Goal: Task Accomplishment & Management: Manage account settings

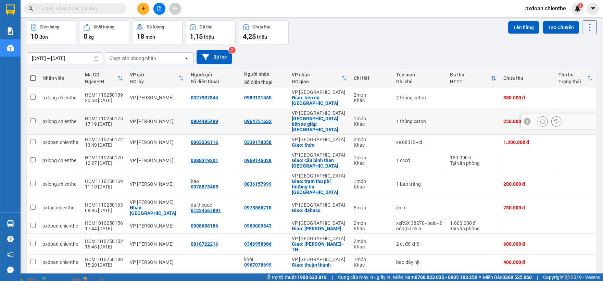
scroll to position [42, 0]
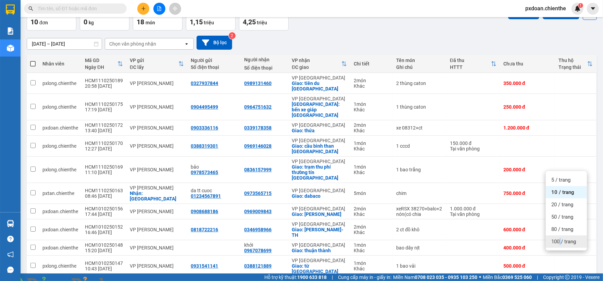
click at [561, 242] on span "100 / trang" at bounding box center [564, 241] width 25 height 7
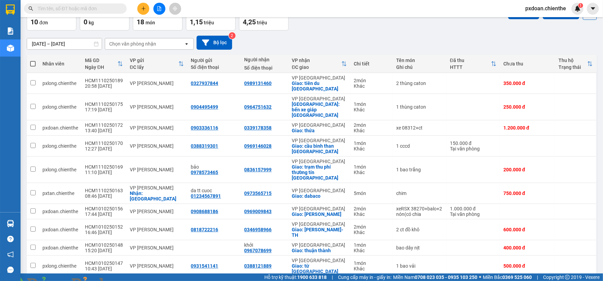
click at [63, 43] on input "09/10/2025 – 11/10/2025" at bounding box center [64, 43] width 75 height 11
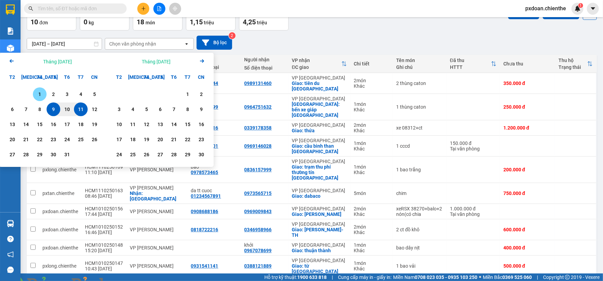
click at [37, 94] on div "1" at bounding box center [40, 94] width 10 height 8
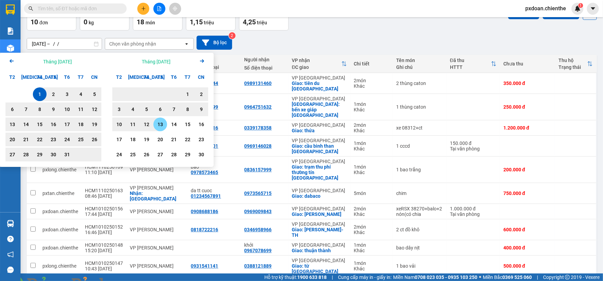
drag, startPoint x: 155, startPoint y: 127, endPoint x: 143, endPoint y: 124, distance: 12.6
click at [154, 127] on div "13" at bounding box center [160, 125] width 14 height 14
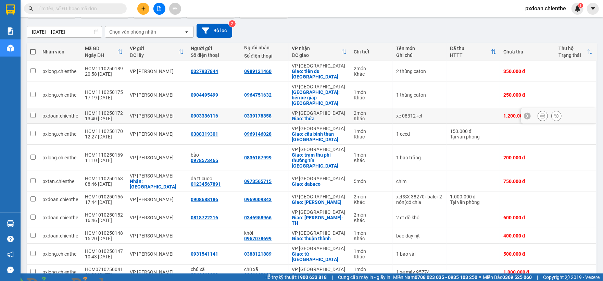
scroll to position [58, 0]
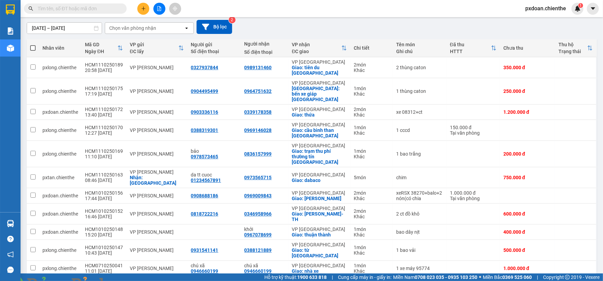
click at [51, 28] on input "01/10/2025 – 13/11/2025" at bounding box center [64, 28] width 75 height 11
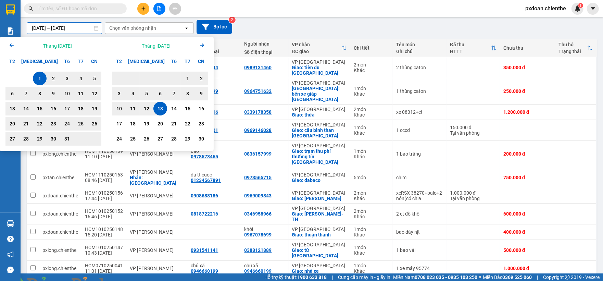
click at [10, 47] on icon "Arrow Left" at bounding box center [12, 45] width 8 height 8
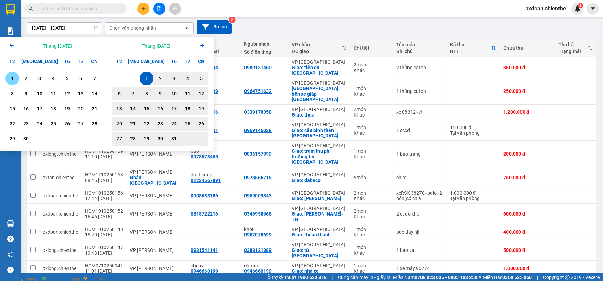
click at [12, 78] on div "1" at bounding box center [13, 78] width 10 height 8
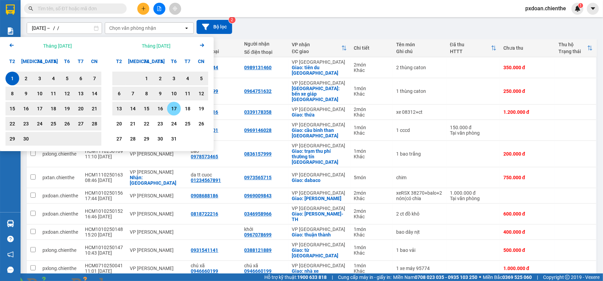
click at [180, 111] on div "17" at bounding box center [174, 109] width 14 height 14
type input "01/09/2025 – 17/10/2025"
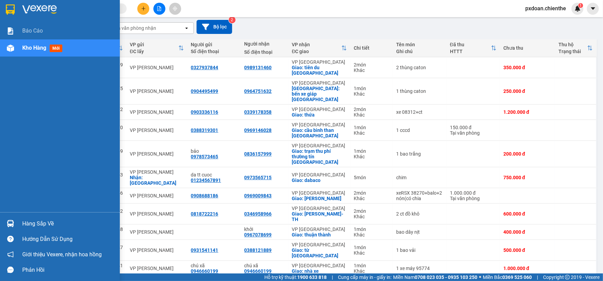
click at [14, 225] on div at bounding box center [10, 224] width 12 height 12
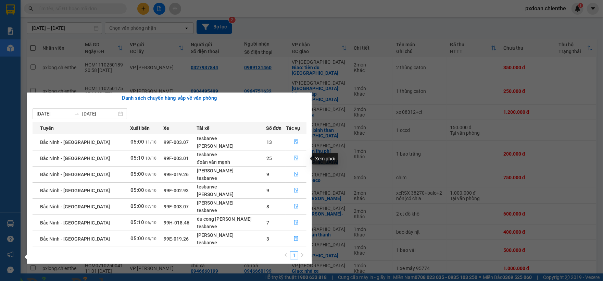
click at [294, 158] on icon "file-done" at bounding box center [296, 158] width 4 height 5
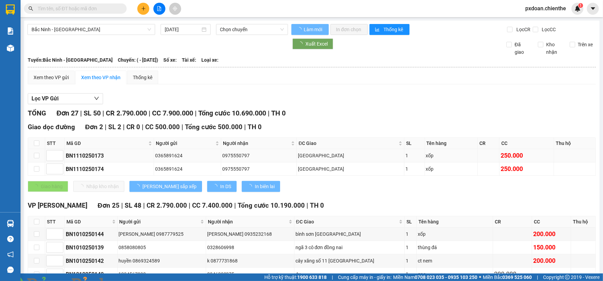
type input "[DATE]"
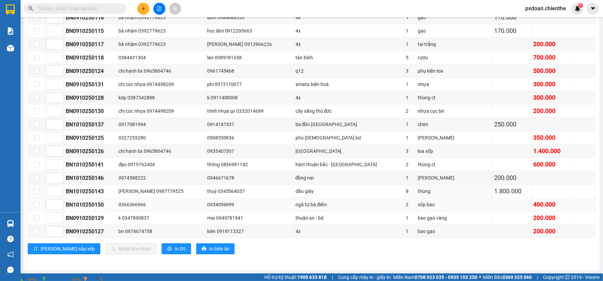
scroll to position [333, 0]
drag, startPoint x: 389, startPoint y: 201, endPoint x: 447, endPoint y: 200, distance: 58.3
click at [437, 199] on tr "BN1010250150 0366366966 0934096999 ngã tư bà điểm 2 xốp bao 400.000" at bounding box center [312, 204] width 568 height 13
drag, startPoint x: 291, startPoint y: 202, endPoint x: 218, endPoint y: 211, distance: 73.9
click at [366, 203] on div "ngã tư bà điểm" at bounding box center [350, 205] width 108 height 8
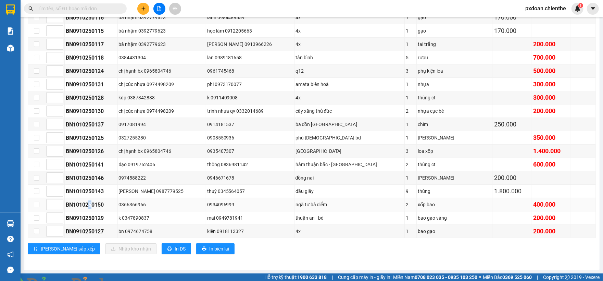
drag, startPoint x: 96, startPoint y: 204, endPoint x: 115, endPoint y: 204, distance: 18.9
click at [116, 203] on div "BN1010250150" at bounding box center [91, 204] width 51 height 9
click at [103, 205] on div "BN1010250150" at bounding box center [91, 204] width 51 height 9
click at [84, 9] on input "text" at bounding box center [78, 9] width 81 height 8
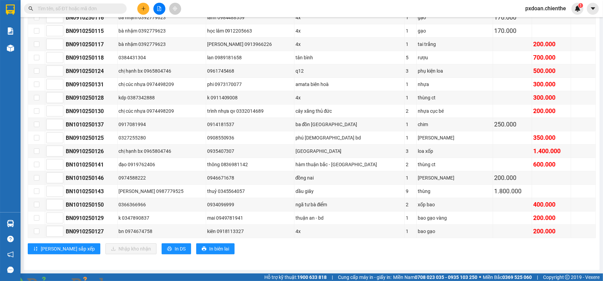
paste input "BN1010250150"
click at [84, 9] on input "text" at bounding box center [78, 9] width 81 height 8
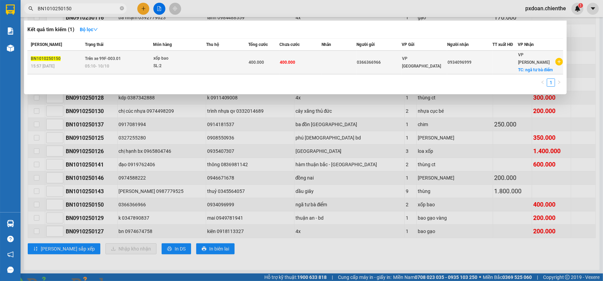
type input "BN1010250150"
click at [199, 62] on div "SL: 2" at bounding box center [178, 66] width 51 height 8
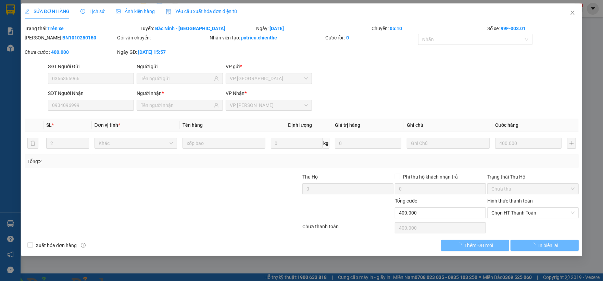
type input "0366366966"
type input "0934096999"
type input "0"
type input "400.000"
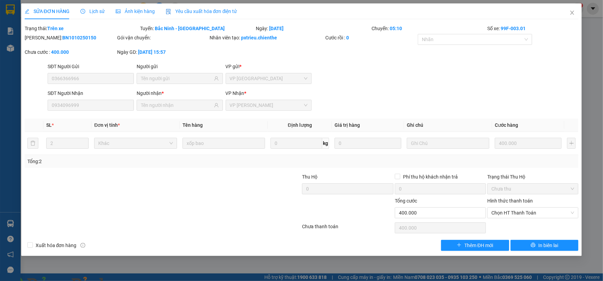
click at [136, 14] on span "Ảnh kiện hàng" at bounding box center [135, 11] width 39 height 5
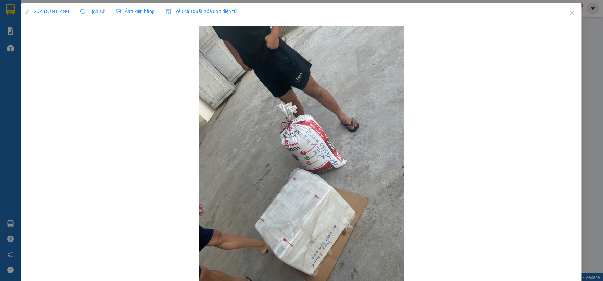
click at [126, 281] on img at bounding box center [124, 285] width 4 height 4
click at [570, 11] on icon "close" at bounding box center [572, 12] width 5 height 5
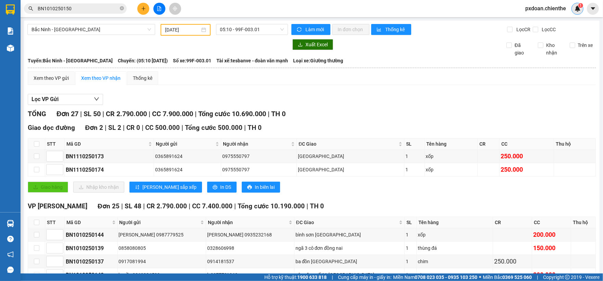
click at [582, 8] on div "1" at bounding box center [578, 9] width 12 height 12
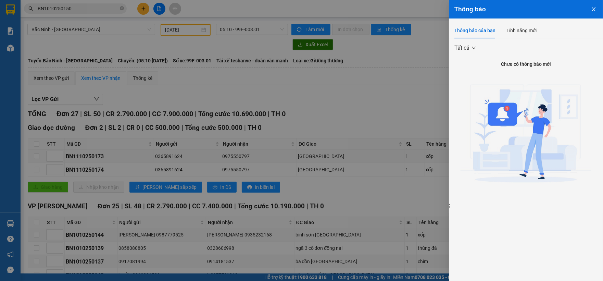
click at [590, 10] on button "Close" at bounding box center [594, 8] width 19 height 17
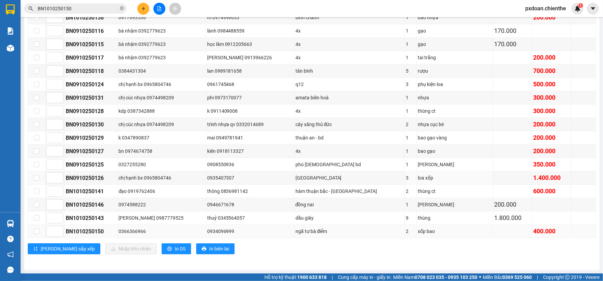
scroll to position [333, 0]
click at [34, 232] on input "checkbox" at bounding box center [36, 231] width 5 height 5
checkbox input "true"
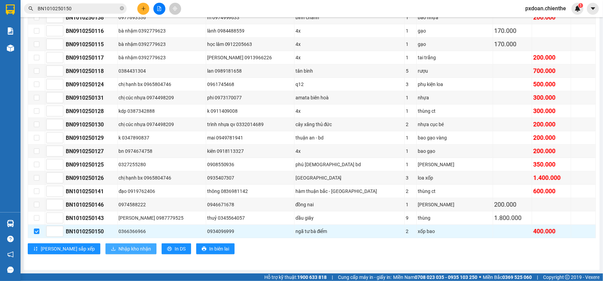
click at [119, 251] on span "Nhập kho nhận" at bounding box center [135, 249] width 33 height 8
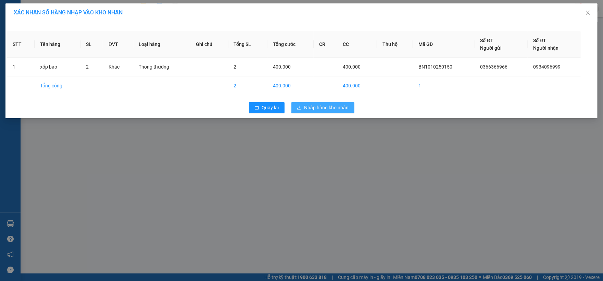
drag, startPoint x: 309, startPoint y: 108, endPoint x: 313, endPoint y: 155, distance: 46.8
click at [309, 108] on span "Nhập hàng kho nhận" at bounding box center [327, 108] width 45 height 8
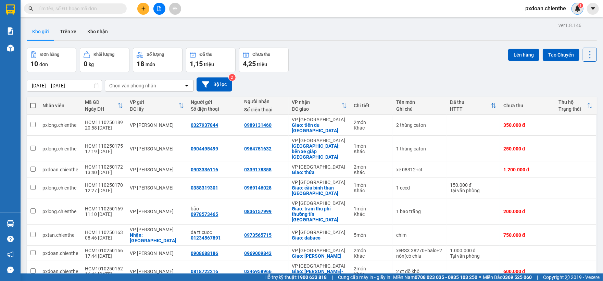
click at [577, 7] on img at bounding box center [578, 8] width 6 height 6
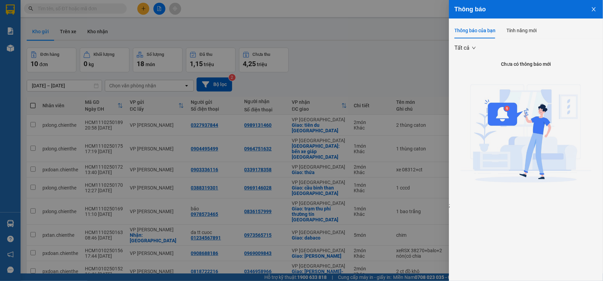
click at [587, 9] on button "Close" at bounding box center [594, 8] width 19 height 17
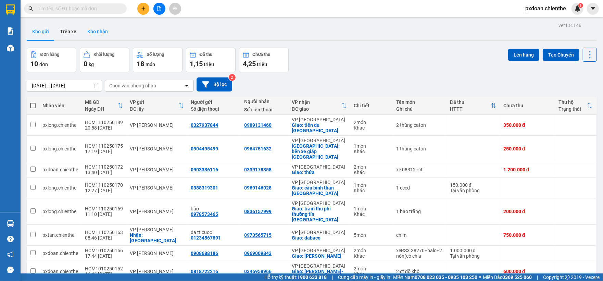
click at [99, 34] on button "Kho nhận" at bounding box center [98, 31] width 32 height 16
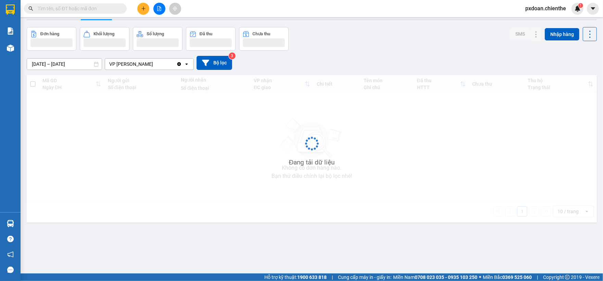
scroll to position [32, 0]
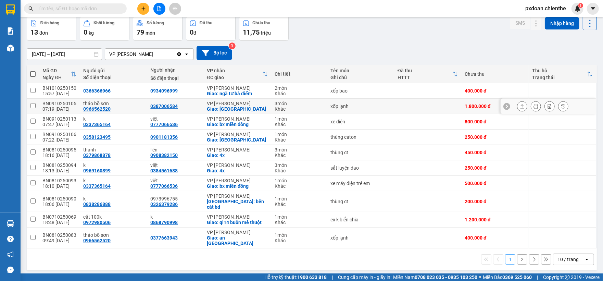
click at [68, 103] on div "BN0910250105" at bounding box center [59, 103] width 34 height 5
checkbox input "false"
copy div "BN0910250105"
click at [76, 7] on input "text" at bounding box center [78, 9] width 81 height 8
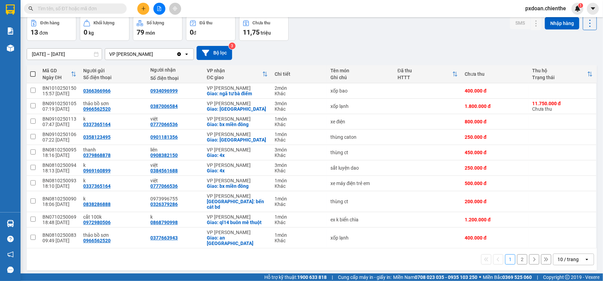
drag, startPoint x: 76, startPoint y: 7, endPoint x: 116, endPoint y: 34, distance: 48.6
click at [76, 7] on input "text" at bounding box center [78, 9] width 81 height 8
paste input "BN0910250105"
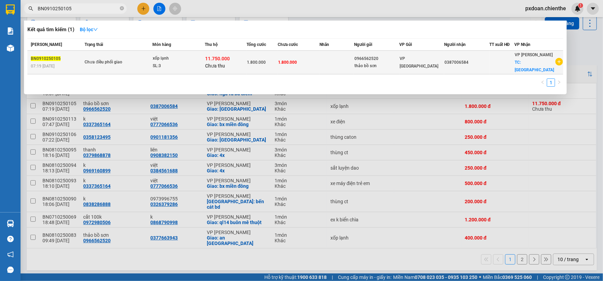
type input "BN0910250105"
click at [172, 61] on div "xốp lạnh" at bounding box center [178, 59] width 51 height 8
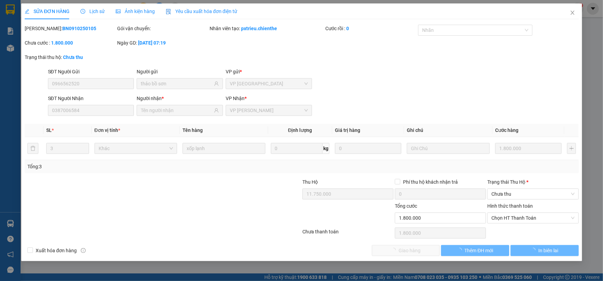
type input "0966562520"
type input "thảo bồ sơn"
type input "0387006584"
type input "11.750.000"
type input "0"
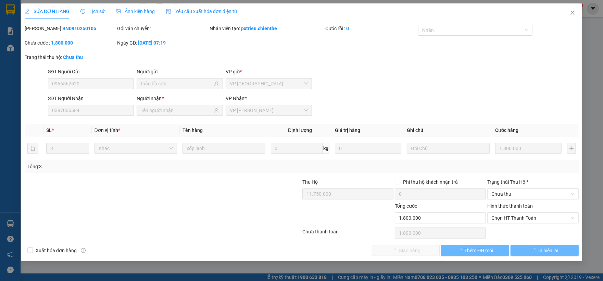
type input "1.800.000"
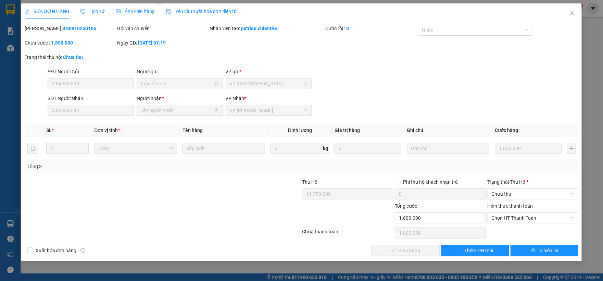
drag, startPoint x: 66, startPoint y: 13, endPoint x: 84, endPoint y: 13, distance: 17.5
click at [68, 13] on span "SỬA ĐƠN HÀNG" at bounding box center [47, 11] width 45 height 5
drag, startPoint x: 84, startPoint y: 13, endPoint x: 88, endPoint y: 13, distance: 4.1
click at [84, 13] on icon "clock-circle" at bounding box center [83, 11] width 5 height 5
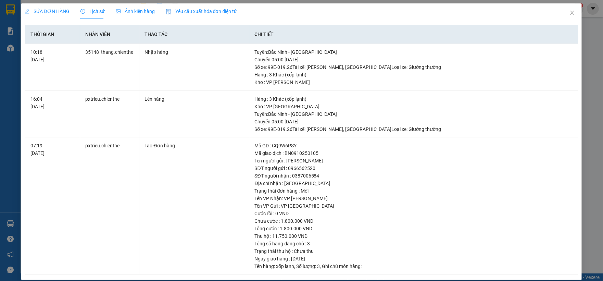
click at [124, 14] on span "Ảnh kiện hàng" at bounding box center [135, 11] width 39 height 5
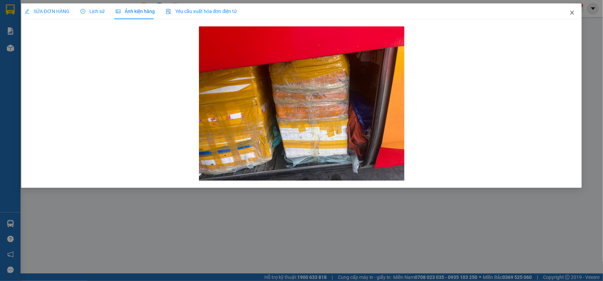
click at [574, 10] on icon "close" at bounding box center [572, 12] width 5 height 5
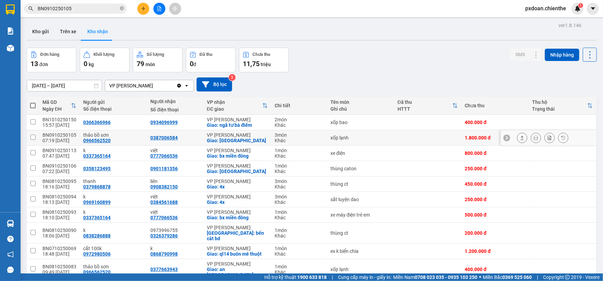
click at [74, 136] on div "BN0910250105" at bounding box center [59, 134] width 34 height 5
click at [71, 135] on div "BN0910250105" at bounding box center [59, 134] width 34 height 5
checkbox input "true"
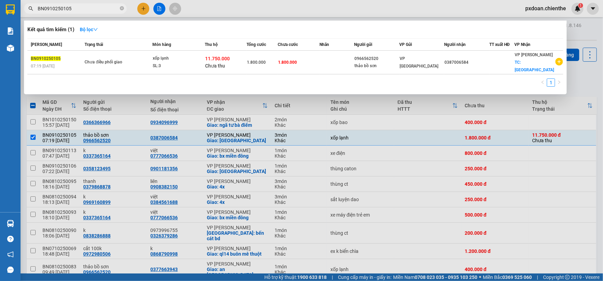
click at [88, 11] on input "BN0910250105" at bounding box center [78, 9] width 81 height 8
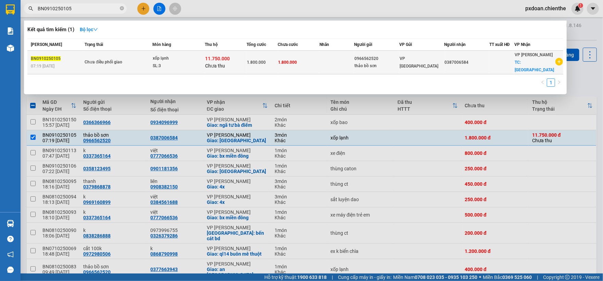
click at [104, 57] on td "Chưa điều phối giao" at bounding box center [118, 63] width 70 height 24
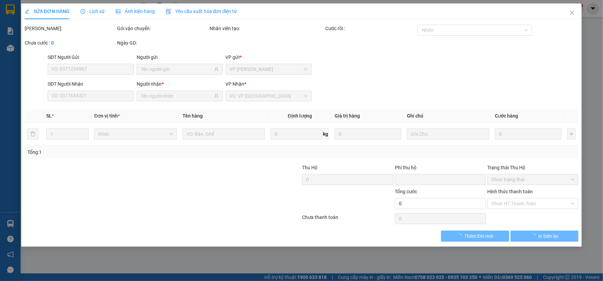
click at [89, 12] on span "Lịch sử" at bounding box center [93, 11] width 24 height 5
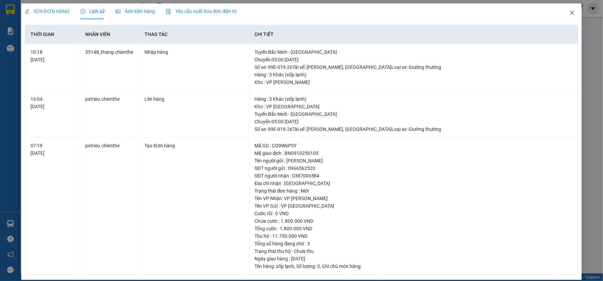
click at [565, 10] on span "Close" at bounding box center [572, 12] width 19 height 19
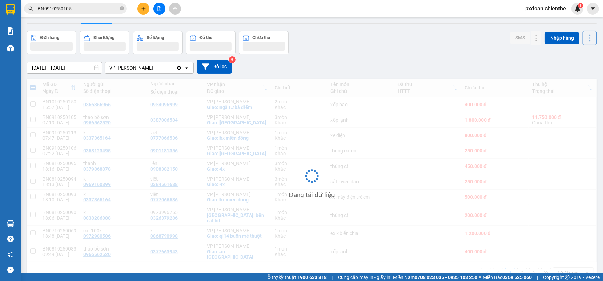
scroll to position [32, 0]
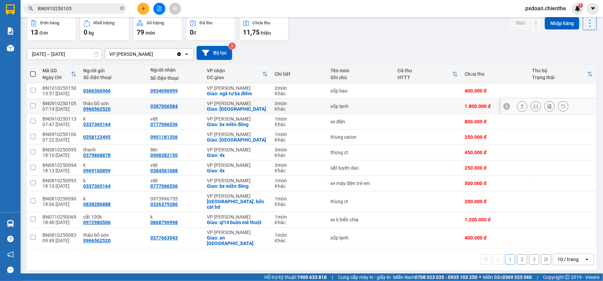
click at [66, 104] on div "BN0910250105" at bounding box center [59, 103] width 34 height 5
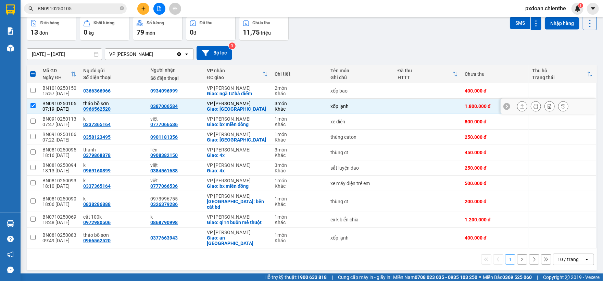
click at [69, 104] on div "BN0910250105" at bounding box center [59, 103] width 34 height 5
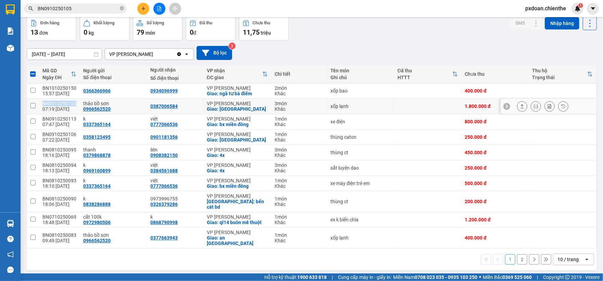
click at [69, 104] on div "BN0910250105" at bounding box center [59, 103] width 34 height 5
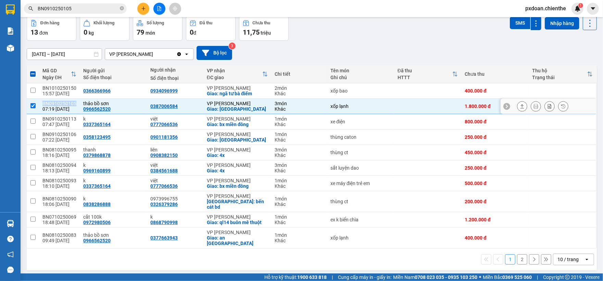
click at [69, 104] on div "BN0910250105" at bounding box center [59, 103] width 34 height 5
checkbox input "false"
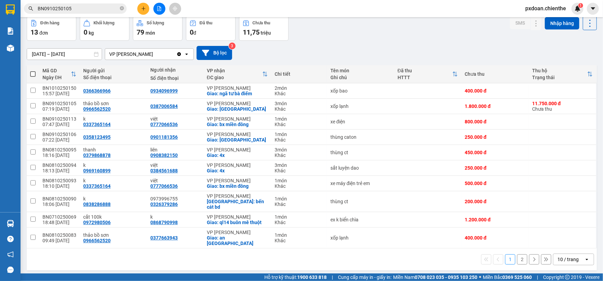
click at [52, 56] on input "[DATE] – [DATE]" at bounding box center [64, 54] width 75 height 11
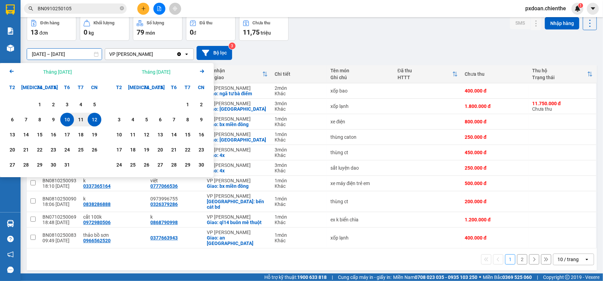
click at [14, 73] on icon "Arrow Left" at bounding box center [12, 71] width 8 height 8
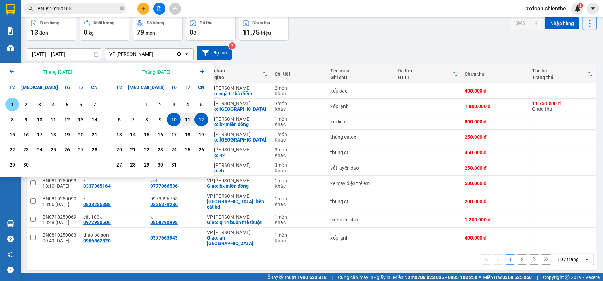
click at [15, 103] on div "1" at bounding box center [13, 104] width 10 height 8
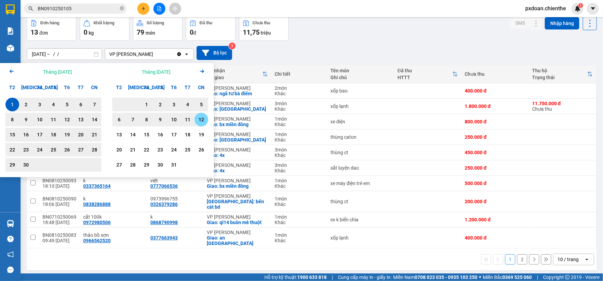
click at [199, 120] on div "12" at bounding box center [202, 119] width 10 height 8
type input "[DATE] – [DATE]"
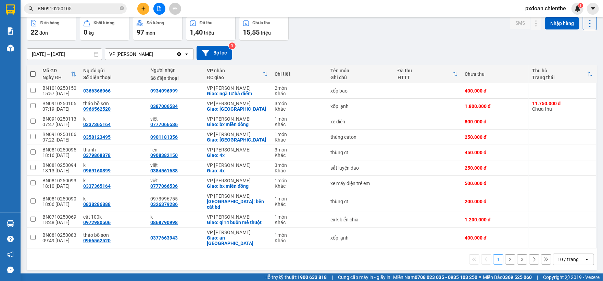
click at [567, 254] on div "10 / trang" at bounding box center [569, 259] width 31 height 11
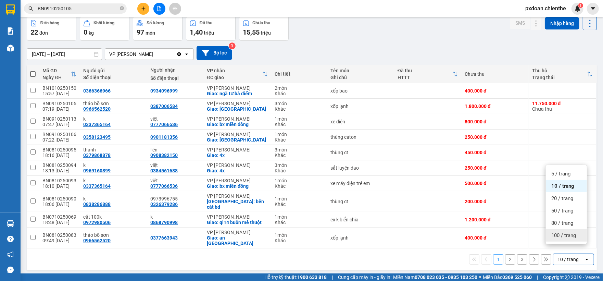
click at [567, 233] on span "100 / trang" at bounding box center [564, 235] width 25 height 7
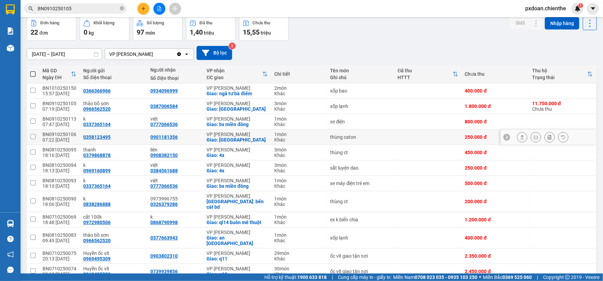
click at [69, 133] on div "BN0910250106" at bounding box center [59, 134] width 34 height 5
checkbox input "false"
copy div "BN0910250106"
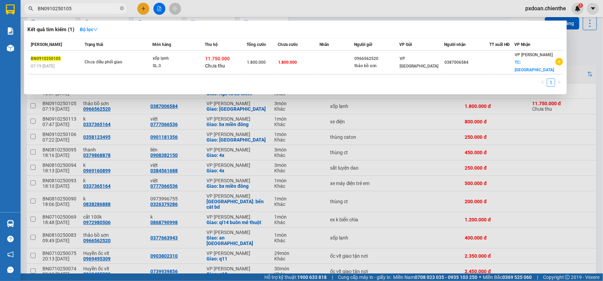
click at [77, 10] on input "BN0910250105" at bounding box center [78, 9] width 81 height 8
paste input "6"
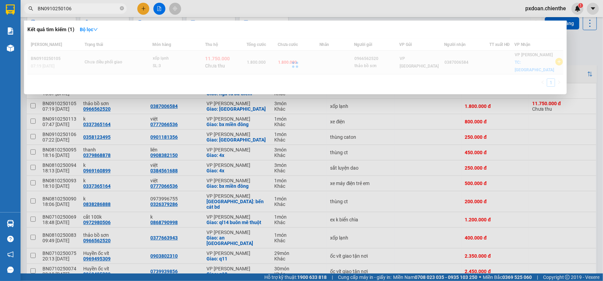
type input "BN0910250106"
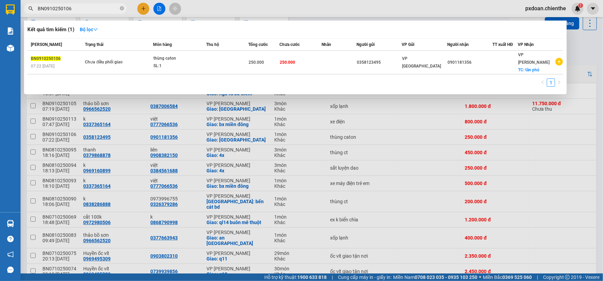
click at [172, 62] on div "SL: 1" at bounding box center [178, 66] width 51 height 8
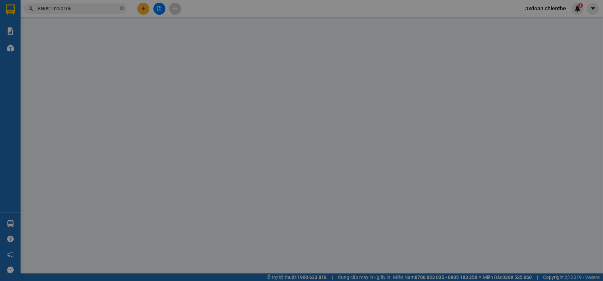
type input "0358123495"
type input "0901181356"
type input "0"
type input "250.000"
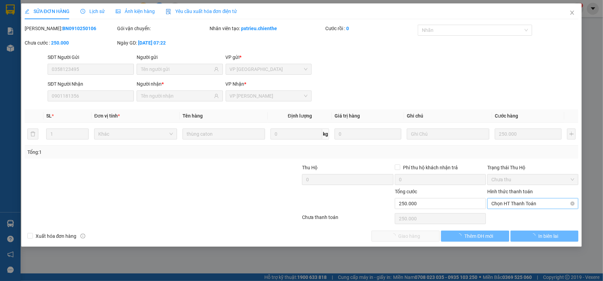
click at [530, 208] on span "Chọn HT Thanh Toán" at bounding box center [533, 203] width 83 height 10
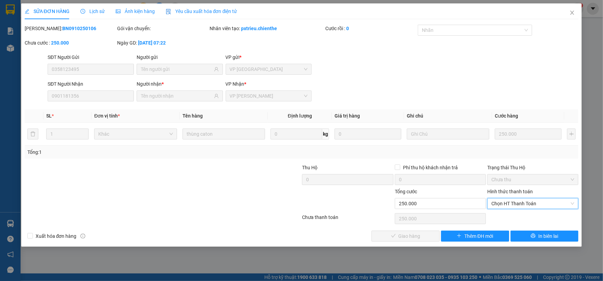
click at [527, 212] on div "Total Paid Fee 0 Total UnPaid Fee 250.000 Cash Collection Total Fee Mã ĐH: BN09…" at bounding box center [302, 133] width 554 height 217
click at [497, 209] on div "Chọn HT Thanh Toán" at bounding box center [533, 203] width 91 height 11
drag, startPoint x: 501, startPoint y: 217, endPoint x: 455, endPoint y: 230, distance: 47.8
click at [498, 219] on div "Tại văn phòng" at bounding box center [533, 218] width 83 height 8
type input "0"
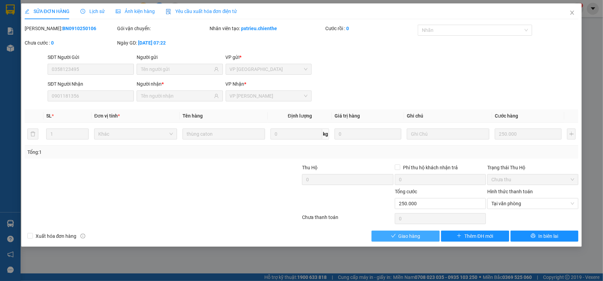
drag, startPoint x: 426, startPoint y: 238, endPoint x: 464, endPoint y: 158, distance: 88.0
click at [428, 236] on button "Giao hàng" at bounding box center [406, 236] width 68 height 11
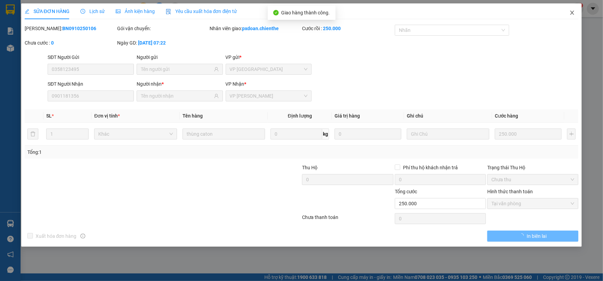
click at [569, 16] on span "Close" at bounding box center [572, 12] width 19 height 19
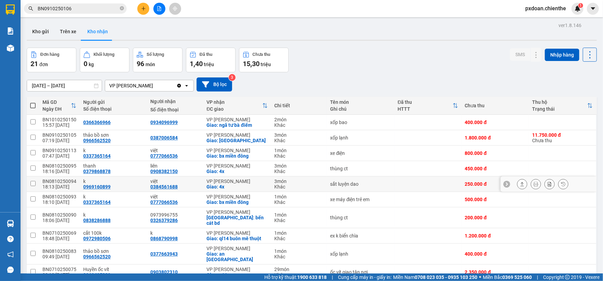
click at [63, 181] on div "BN0810250094" at bounding box center [59, 181] width 34 height 5
checkbox input "false"
copy div "BN0810250094"
click at [84, 9] on input "BN0910250106" at bounding box center [78, 9] width 81 height 8
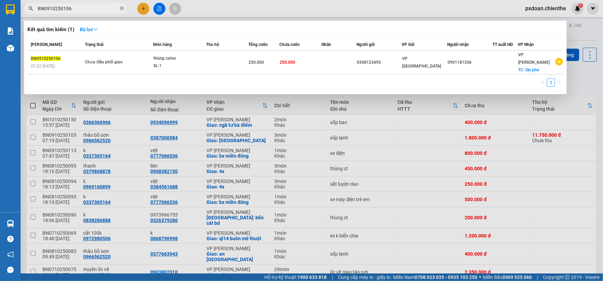
paste input "810250094"
click at [84, 9] on input "BN0910250106" at bounding box center [78, 9] width 81 height 8
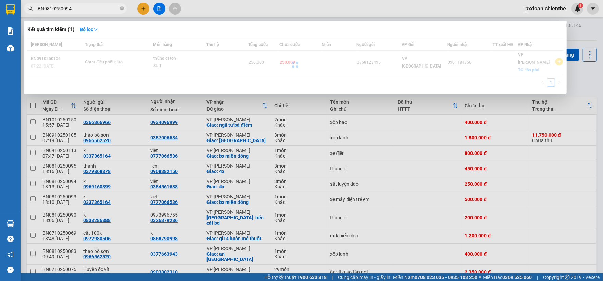
type input "BN0810250094"
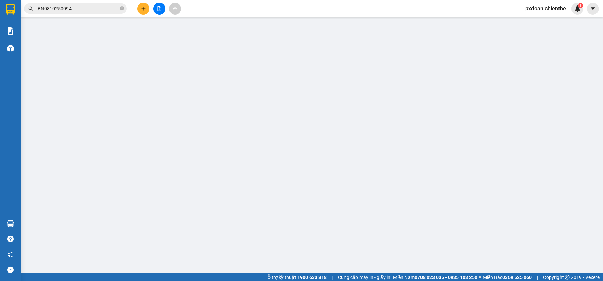
type input "0969160899"
type input "k"
type input "0384561688"
type input "việt"
type input "0"
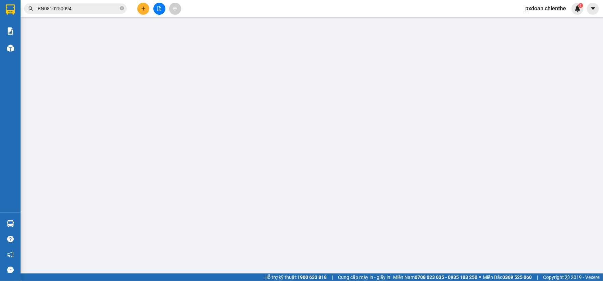
type input "250.000"
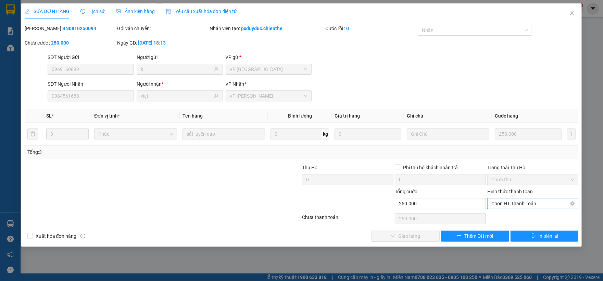
drag, startPoint x: 521, startPoint y: 204, endPoint x: 521, endPoint y: 209, distance: 5.5
click at [521, 204] on span "Chọn HT Thanh Toán" at bounding box center [533, 203] width 83 height 10
drag, startPoint x: 520, startPoint y: 214, endPoint x: 477, endPoint y: 219, distance: 43.1
type input "0"
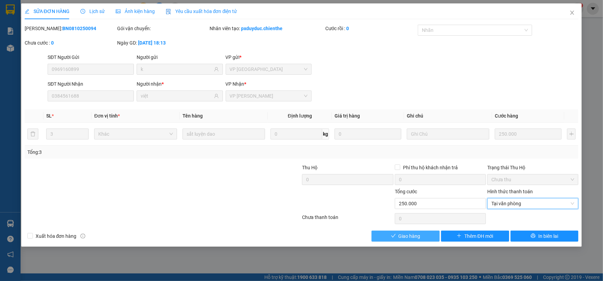
click at [418, 237] on span "Giao hàng" at bounding box center [410, 236] width 22 height 8
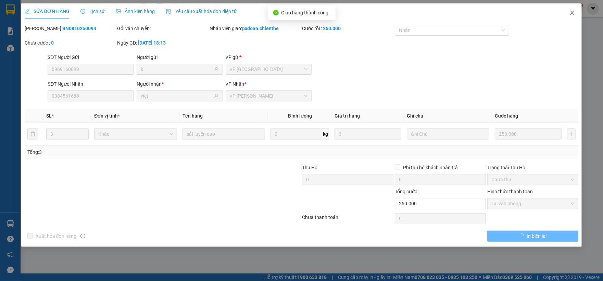
click at [574, 14] on span "Close" at bounding box center [572, 12] width 19 height 19
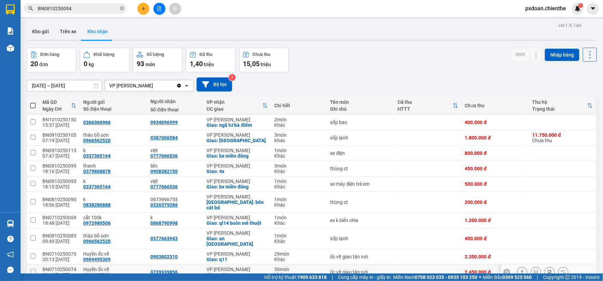
click at [69, 265] on td "BN0710250074 20:10 [DATE]" at bounding box center [59, 272] width 41 height 15
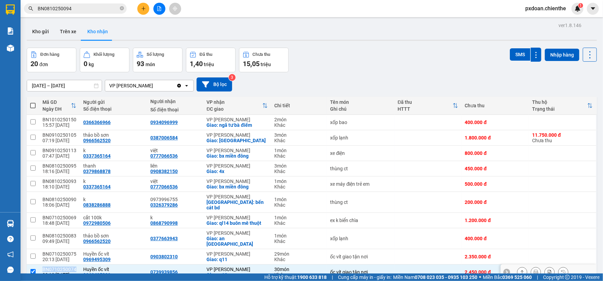
click at [69, 265] on td "BN0710250074 20:10 [DATE]" at bounding box center [59, 272] width 41 height 15
checkbox input "false"
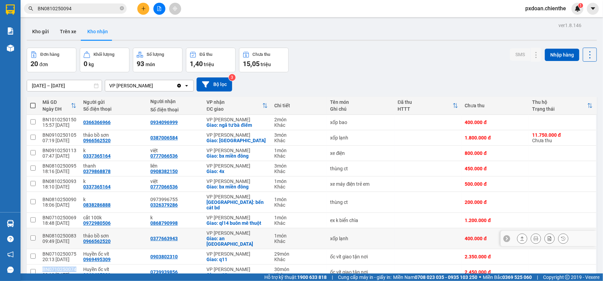
copy div "BN0710250074"
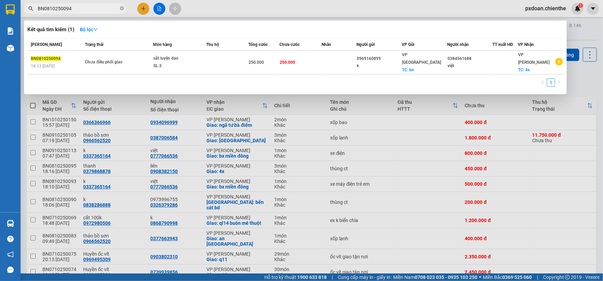
click at [89, 5] on input "BN0810250094" at bounding box center [78, 9] width 81 height 8
paste input "71025007"
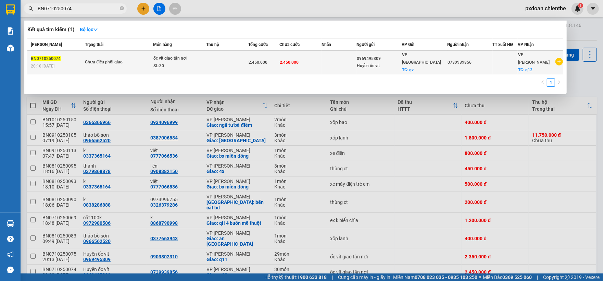
type input "BN0710250074"
click at [158, 57] on div "ốc vít giao tận nơi" at bounding box center [178, 59] width 51 height 8
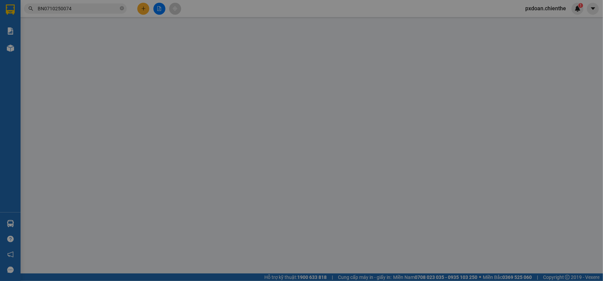
type input "0969495309"
type input "Huyền ốc vít"
type input "0739939856"
type input "0"
type input "2.450.000"
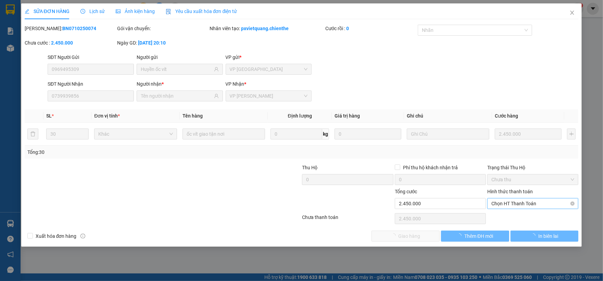
click at [521, 204] on span "Chọn HT Thanh Toán" at bounding box center [533, 203] width 83 height 10
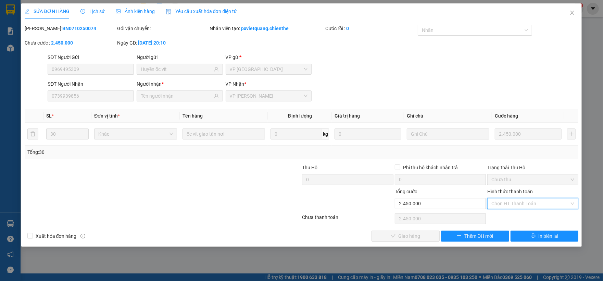
drag, startPoint x: 522, startPoint y: 214, endPoint x: 505, endPoint y: 223, distance: 19.2
type input "0"
click at [427, 239] on button "Giao hàng" at bounding box center [406, 236] width 68 height 11
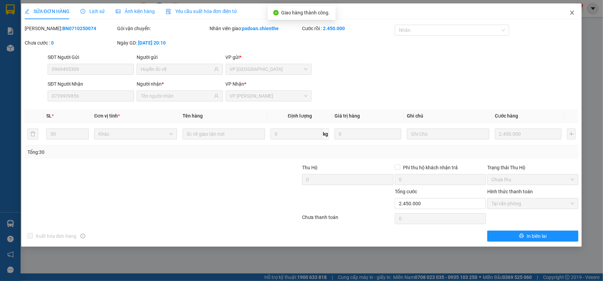
click at [570, 18] on span "Close" at bounding box center [572, 12] width 19 height 19
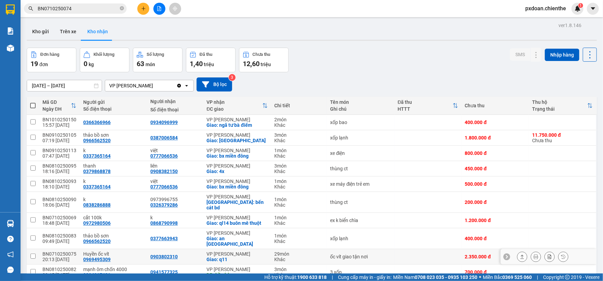
click at [69, 251] on div "BN0710250075" at bounding box center [59, 253] width 34 height 5
checkbox input "false"
copy div "BN0710250075"
click at [84, 11] on input "BN0710250074" at bounding box center [78, 9] width 81 height 8
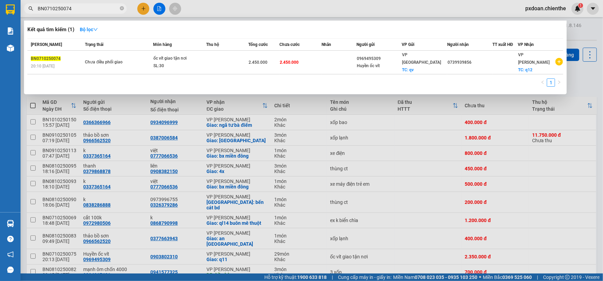
click at [84, 11] on input "BN0710250074" at bounding box center [78, 9] width 81 height 8
paste input "5"
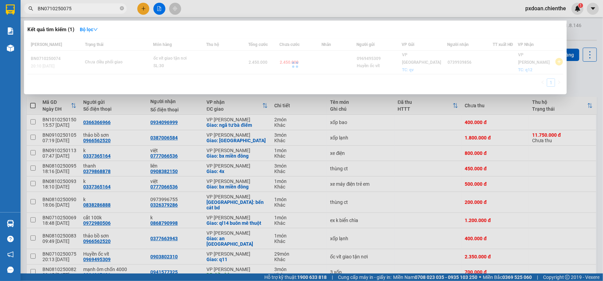
type input "BN0710250075"
click at [181, 59] on div at bounding box center [295, 64] width 536 height 52
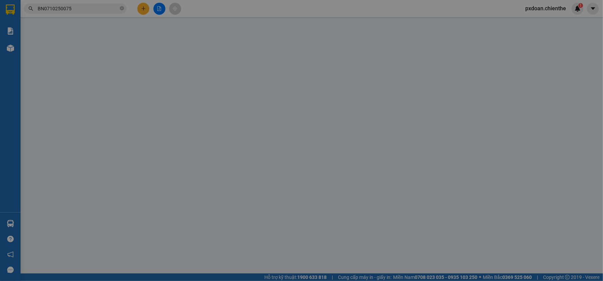
type input "0969495309"
type input "Huyền ốc vít"
type input "0903802310"
type input "0"
type input "2.350.000"
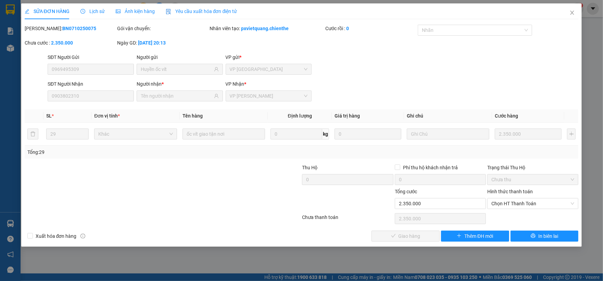
drag, startPoint x: 504, startPoint y: 206, endPoint x: 502, endPoint y: 214, distance: 8.5
click at [504, 207] on span "Chọn HT Thanh Toán" at bounding box center [533, 203] width 83 height 10
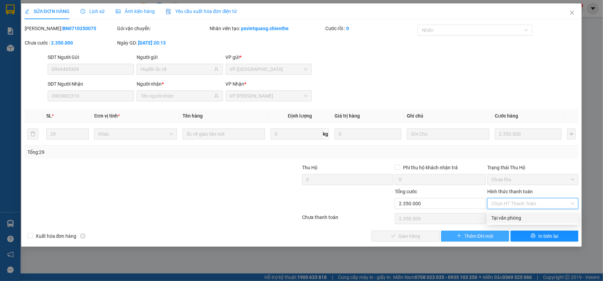
click at [499, 217] on div "Tại văn phòng" at bounding box center [533, 218] width 83 height 8
type input "0"
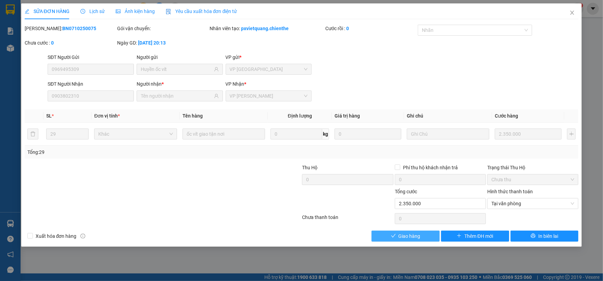
drag, startPoint x: 427, startPoint y: 241, endPoint x: 522, endPoint y: 105, distance: 166.0
click at [428, 239] on button "Giao hàng" at bounding box center [406, 236] width 68 height 11
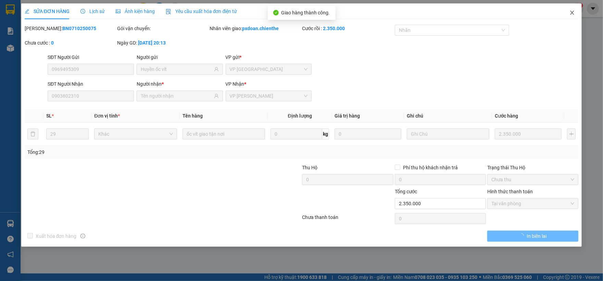
click at [575, 13] on icon "close" at bounding box center [572, 12] width 5 height 5
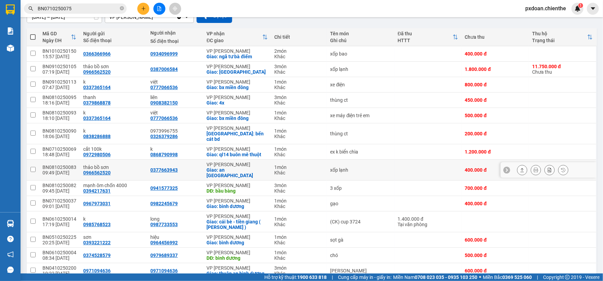
scroll to position [91, 0]
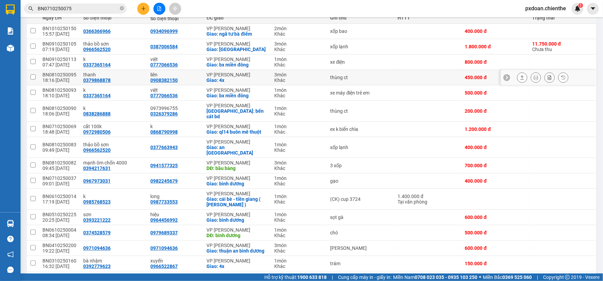
click at [70, 75] on div "BN0810250095" at bounding box center [59, 74] width 34 height 5
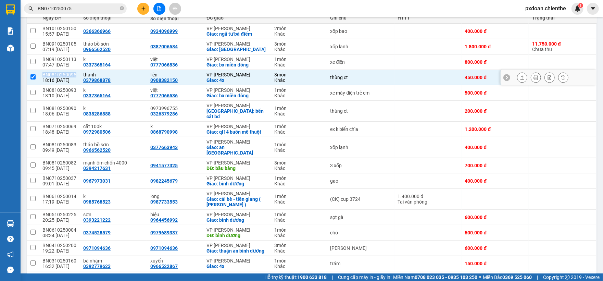
click at [70, 75] on div "BN0810250095" at bounding box center [59, 74] width 34 height 5
checkbox input "false"
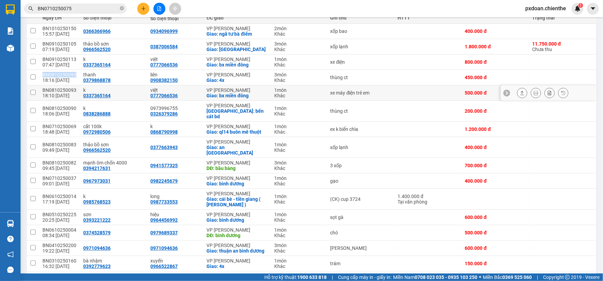
copy div "BN0810250095"
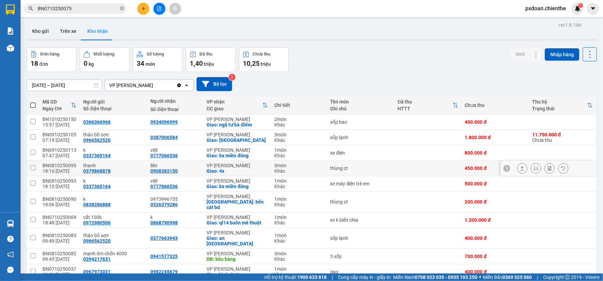
scroll to position [0, 0]
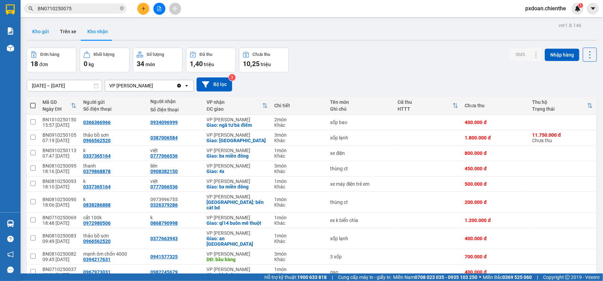
click at [43, 27] on button "Kho gửi" at bounding box center [41, 31] width 28 height 16
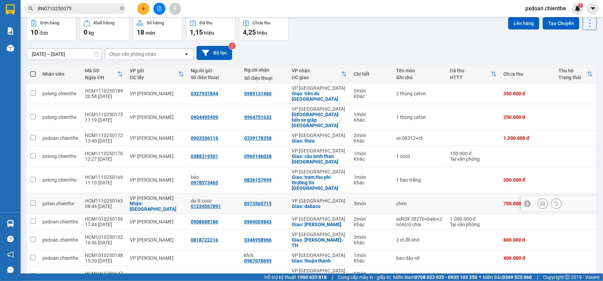
scroll to position [42, 0]
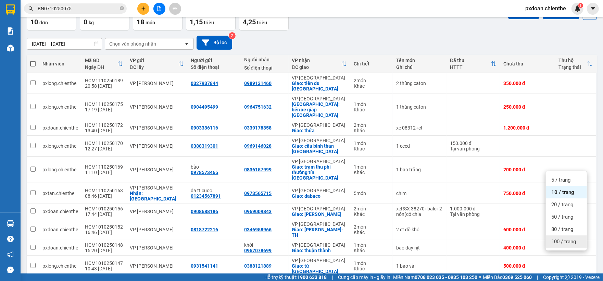
click at [570, 238] on span "100 / trang" at bounding box center [564, 241] width 25 height 7
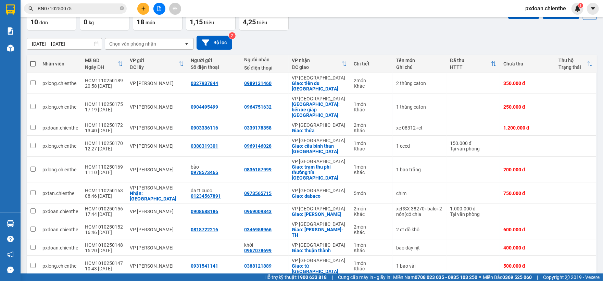
click at [57, 48] on div "ver 1.8.146 Kho gửi Trên xe Kho nhận Đơn hàng 10 đơn Khối lượng 0 kg Số lượng 1…" at bounding box center [312, 140] width 576 height 322
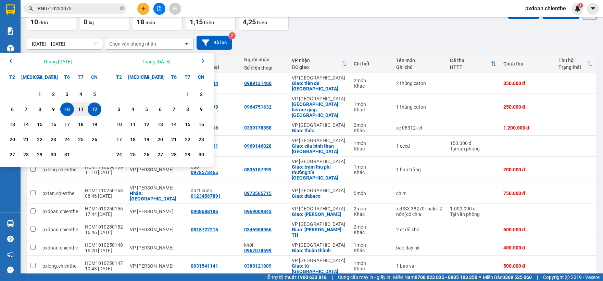
click at [16, 61] on div "Arrow Left Tháng [DATE]" at bounding box center [53, 61] width 107 height 17
click at [12, 62] on icon "Arrow Left" at bounding box center [12, 61] width 8 height 8
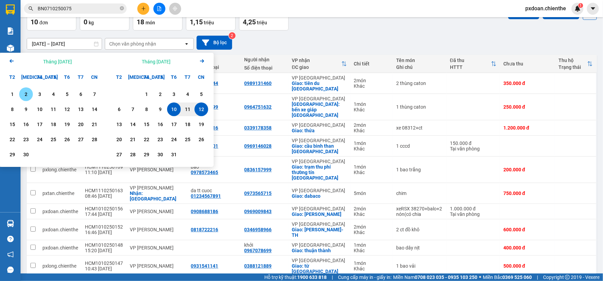
click at [15, 92] on div "1" at bounding box center [13, 94] width 10 height 8
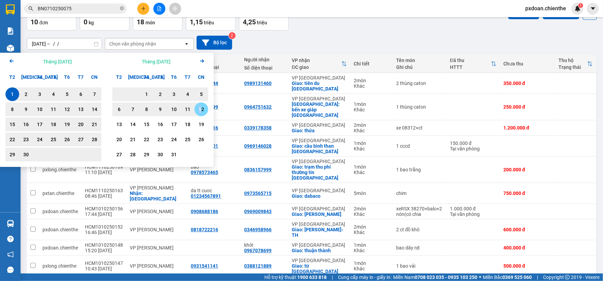
click at [200, 109] on div "12" at bounding box center [202, 109] width 10 height 8
type input "[DATE] – [DATE]"
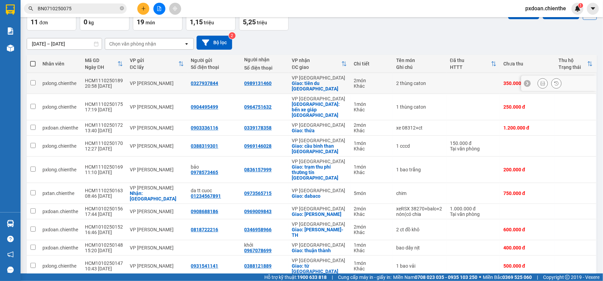
click at [157, 81] on div "VP [PERSON_NAME]" at bounding box center [157, 83] width 54 height 5
checkbox input "true"
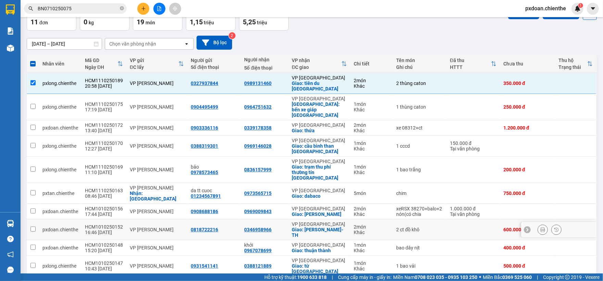
click at [161, 227] on div "VP [PERSON_NAME]" at bounding box center [157, 229] width 54 height 5
checkbox input "true"
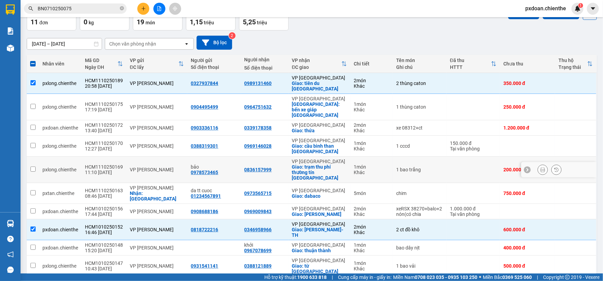
click at [150, 157] on td "VP [PERSON_NAME]" at bounding box center [156, 170] width 61 height 26
checkbox input "true"
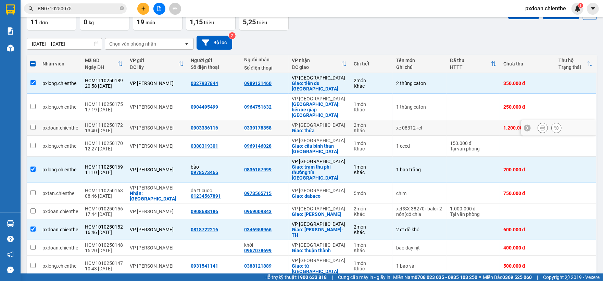
click at [156, 104] on div "VP [PERSON_NAME]" at bounding box center [157, 106] width 54 height 5
checkbox input "true"
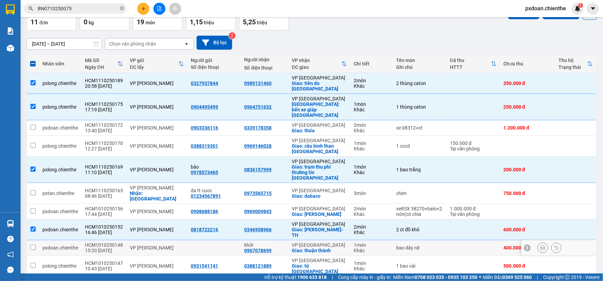
scroll to position [58, 0]
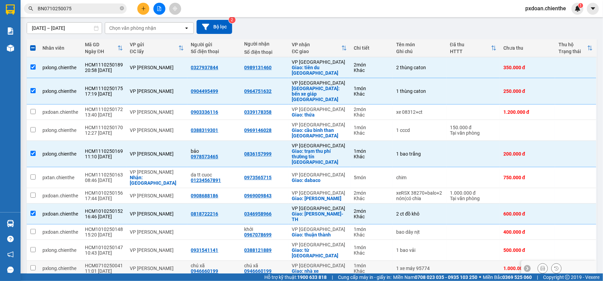
click at [168, 261] on td "VP [PERSON_NAME]" at bounding box center [156, 268] width 61 height 15
checkbox input "true"
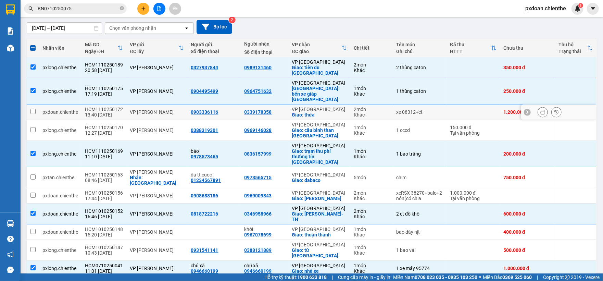
click at [154, 109] on td "VP [PERSON_NAME]" at bounding box center [156, 111] width 61 height 15
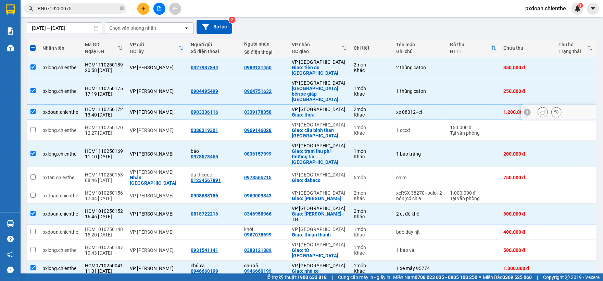
click at [152, 105] on td "VP [PERSON_NAME]" at bounding box center [156, 111] width 61 height 15
checkbox input "false"
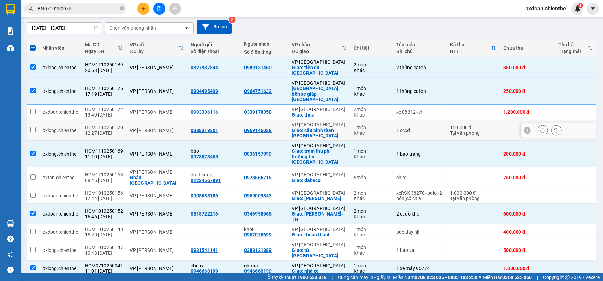
click at [157, 127] on div "VP [PERSON_NAME]" at bounding box center [157, 129] width 54 height 5
checkbox input "true"
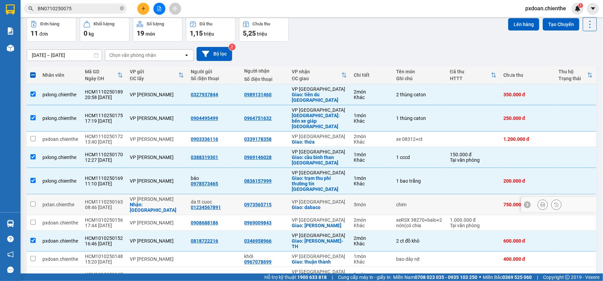
scroll to position [0, 0]
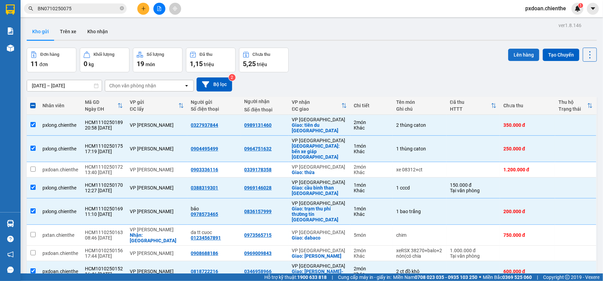
click at [515, 58] on button "Lên hàng" at bounding box center [523, 55] width 31 height 12
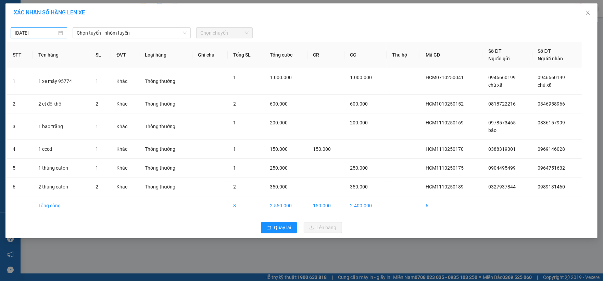
click at [40, 37] on div "[DATE]" at bounding box center [39, 32] width 57 height 11
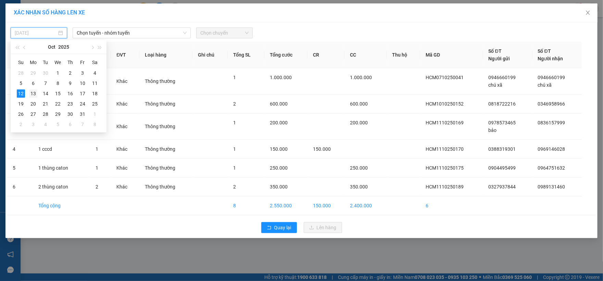
click at [30, 94] on div "13" at bounding box center [33, 93] width 8 height 8
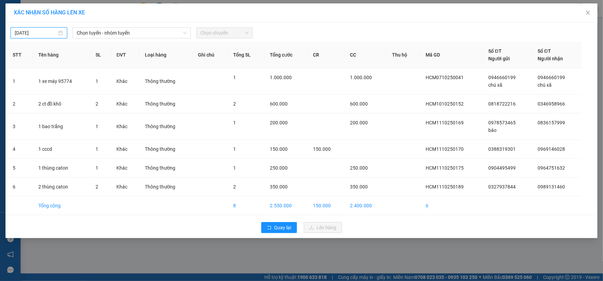
click at [43, 36] on input "[DATE]" at bounding box center [36, 33] width 42 height 8
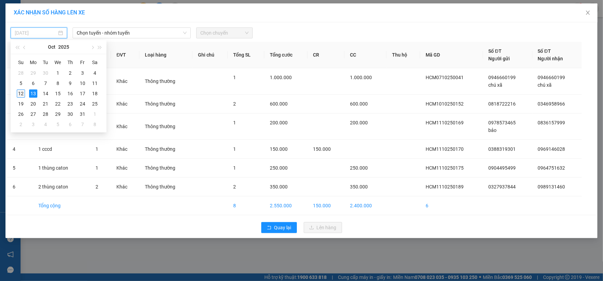
click at [21, 93] on div "12" at bounding box center [21, 93] width 8 height 8
type input "[DATE]"
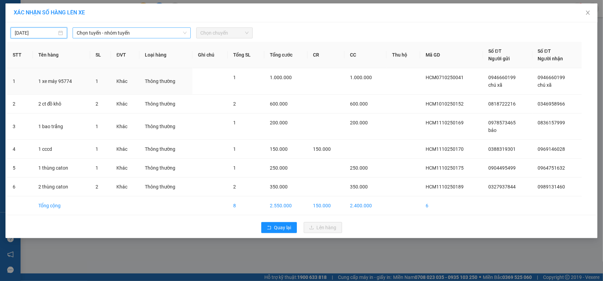
click at [107, 29] on span "Chọn tuyến - nhóm tuyến" at bounding box center [132, 33] width 110 height 10
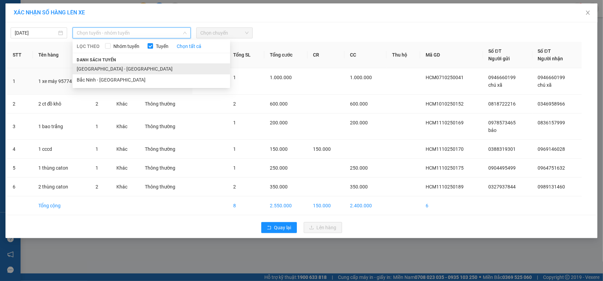
click at [116, 67] on li "[GEOGRAPHIC_DATA] - [GEOGRAPHIC_DATA]" at bounding box center [152, 68] width 158 height 11
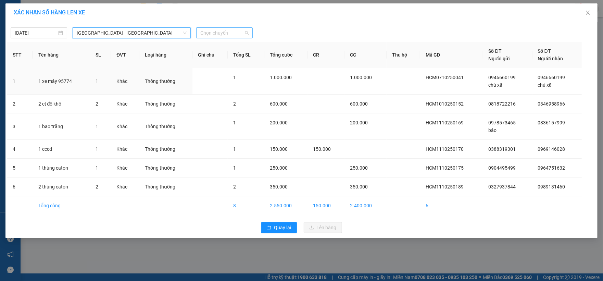
click at [220, 33] on span "Chọn chuyến" at bounding box center [224, 33] width 48 height 10
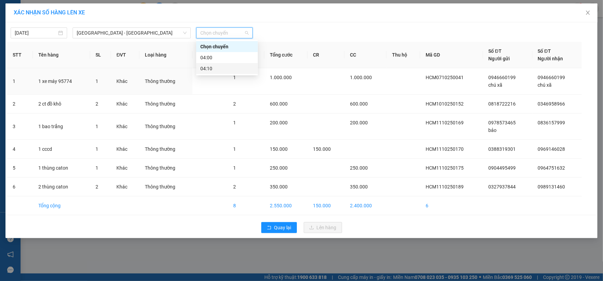
click at [222, 66] on div "04:10" at bounding box center [226, 69] width 53 height 8
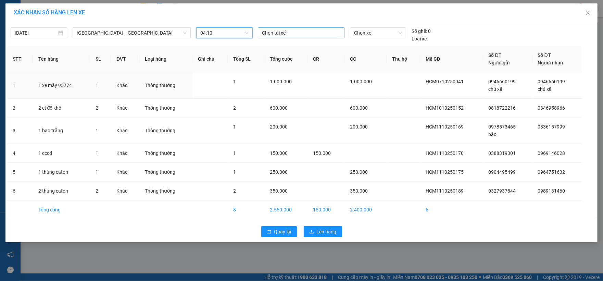
click at [295, 32] on div at bounding box center [301, 33] width 83 height 8
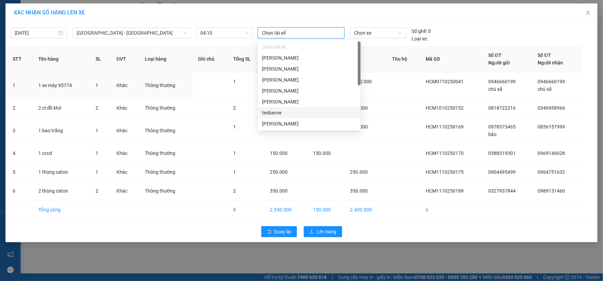
scroll to position [44, 0]
click at [304, 114] on div "đoàn văn mạnh" at bounding box center [309, 113] width 95 height 8
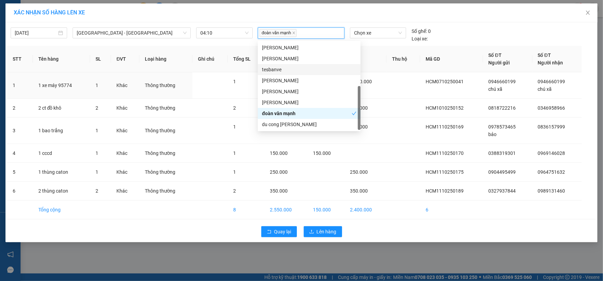
click at [285, 69] on div "tesbanve" at bounding box center [309, 70] width 95 height 8
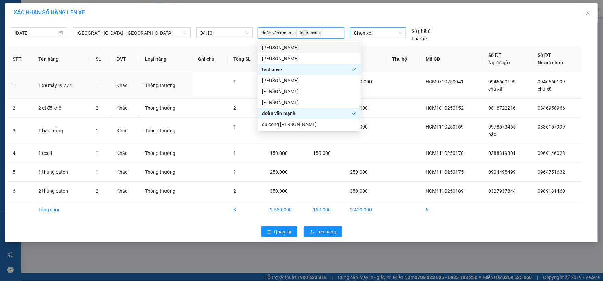
click at [358, 35] on span "Chọn xe" at bounding box center [378, 33] width 48 height 10
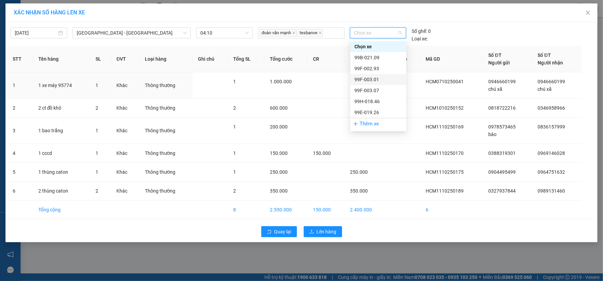
click at [363, 82] on div "99F-003.01" at bounding box center [379, 80] width 48 height 8
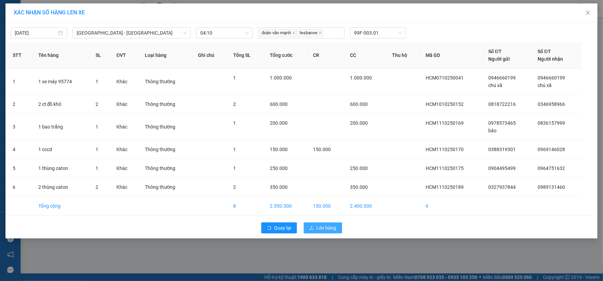
click at [338, 230] on button "Lên hàng" at bounding box center [323, 227] width 38 height 11
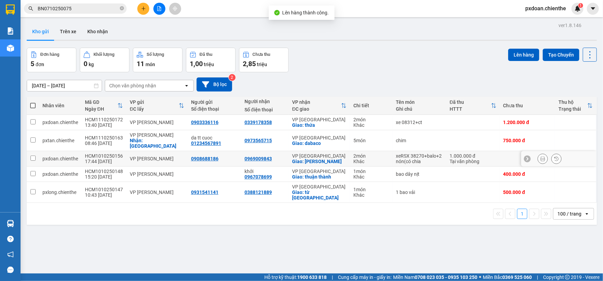
scroll to position [32, 0]
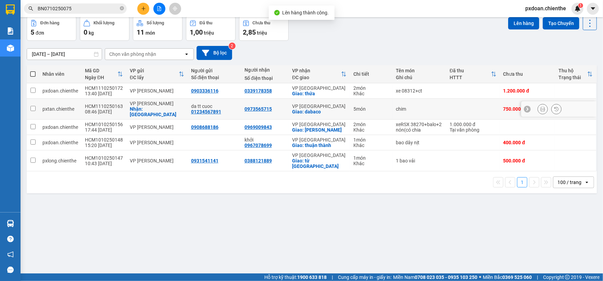
click at [171, 101] on div "VP [PERSON_NAME]" at bounding box center [157, 103] width 54 height 5
checkbox input "true"
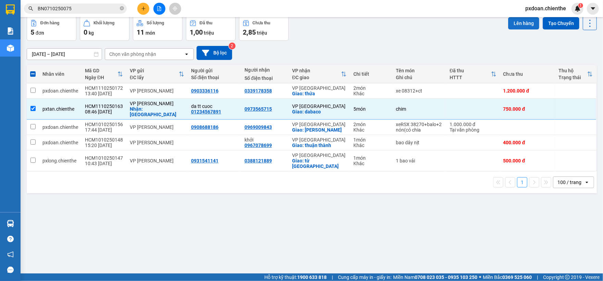
click at [514, 19] on button "Lên hàng" at bounding box center [523, 23] width 31 height 12
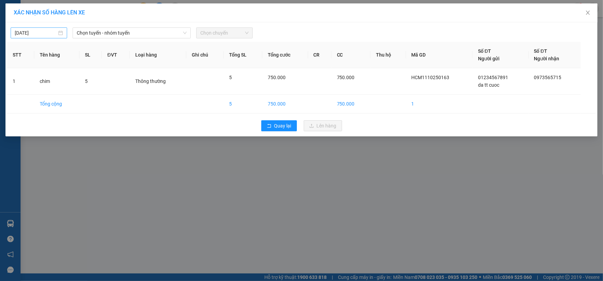
click at [48, 37] on div "[DATE]" at bounding box center [39, 32] width 57 height 11
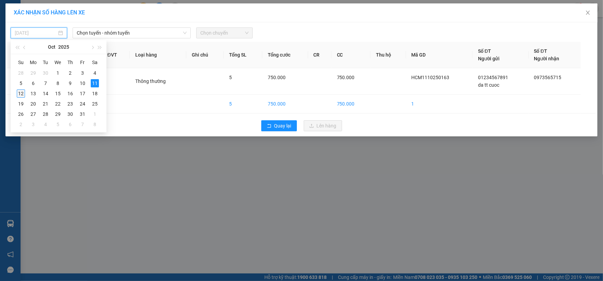
click at [22, 91] on div "12" at bounding box center [21, 93] width 8 height 8
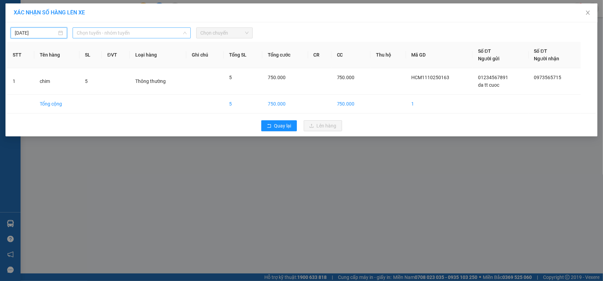
click at [127, 35] on span "Chọn tuyến - nhóm tuyến" at bounding box center [132, 33] width 110 height 10
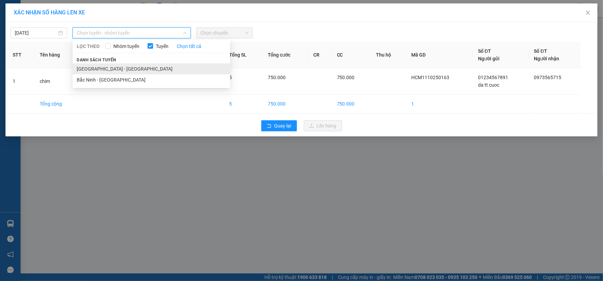
click at [123, 67] on li "[GEOGRAPHIC_DATA] - [GEOGRAPHIC_DATA]" at bounding box center [152, 68] width 158 height 11
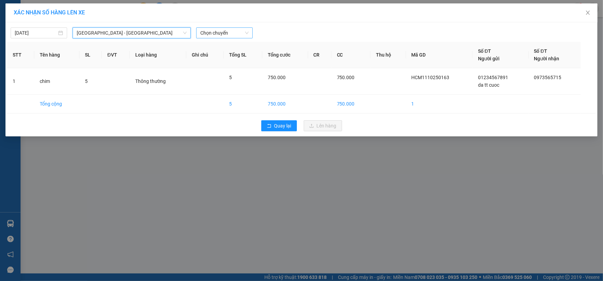
click at [219, 32] on span "Chọn chuyến" at bounding box center [224, 33] width 48 height 10
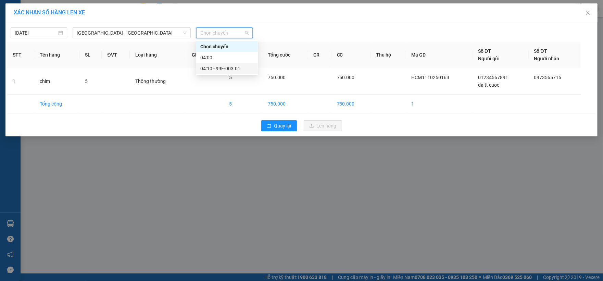
click at [221, 69] on div "04:10 - 99F-003.01" at bounding box center [226, 69] width 53 height 8
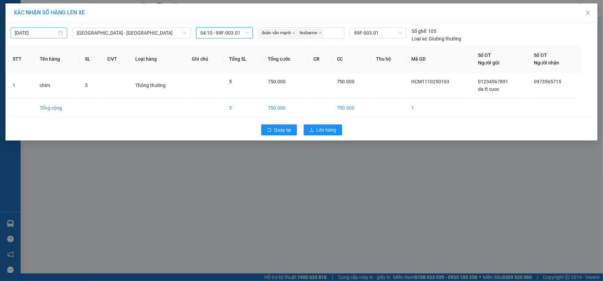
click at [36, 38] on div "[DATE]" at bounding box center [39, 32] width 57 height 11
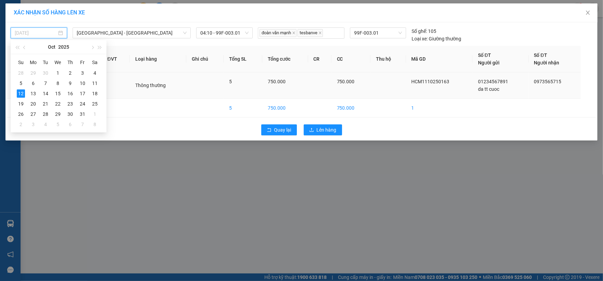
click at [91, 83] on div "11" at bounding box center [95, 83] width 8 height 8
type input "[DATE]"
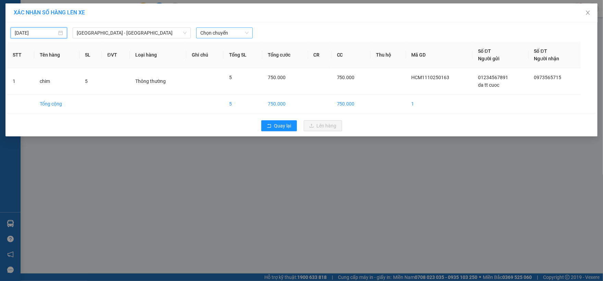
click at [222, 31] on span "Chọn chuyến" at bounding box center [224, 33] width 48 height 10
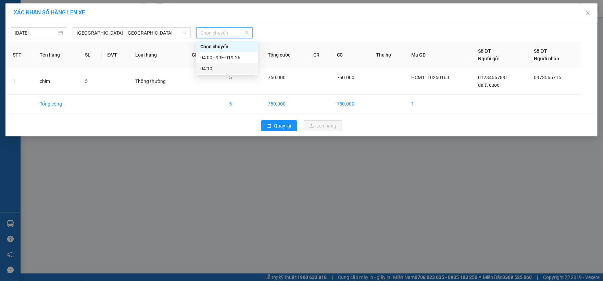
drag, startPoint x: 232, startPoint y: 58, endPoint x: 236, endPoint y: 63, distance: 7.1
click at [232, 58] on div "04:00 - 99E-019.26" at bounding box center [226, 58] width 53 height 8
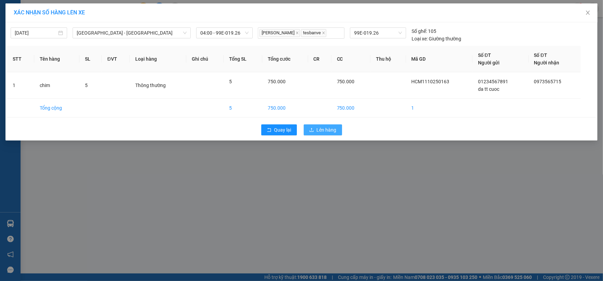
click at [318, 131] on span "Lên hàng" at bounding box center [327, 130] width 20 height 8
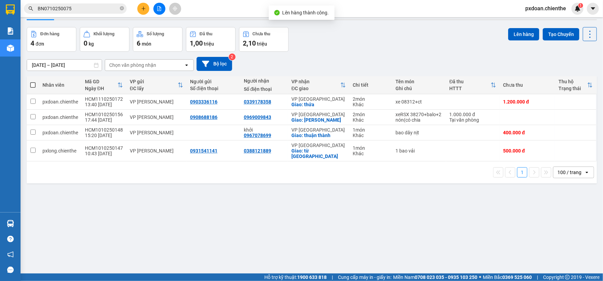
scroll to position [32, 0]
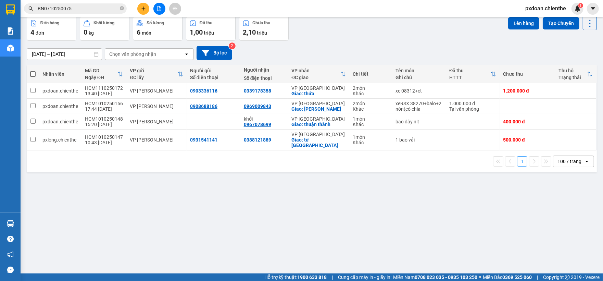
click at [156, 6] on button at bounding box center [159, 9] width 12 height 12
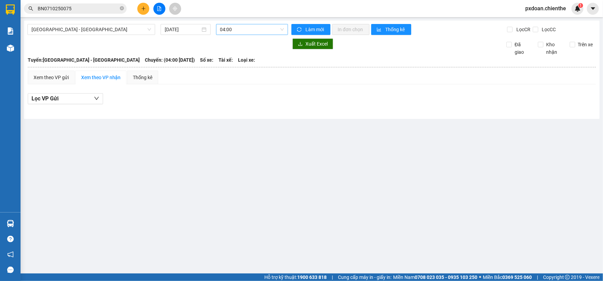
click at [239, 31] on span "04:00" at bounding box center [252, 29] width 64 height 10
click at [249, 68] on div "04:10 - 99F-003.01" at bounding box center [246, 65] width 53 height 8
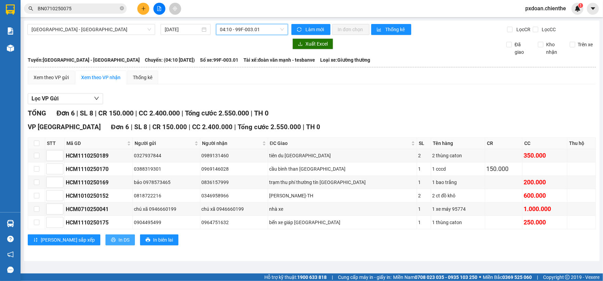
click at [119, 244] on span "In DS" at bounding box center [124, 240] width 11 height 8
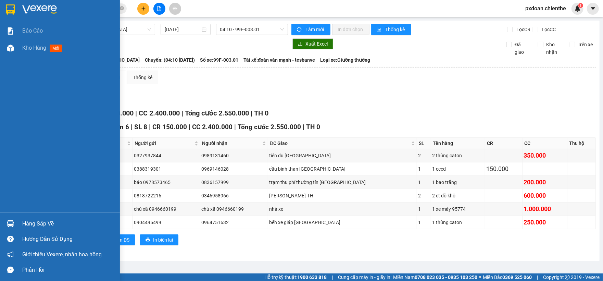
click at [26, 221] on div "Hàng sắp về" at bounding box center [68, 224] width 93 height 10
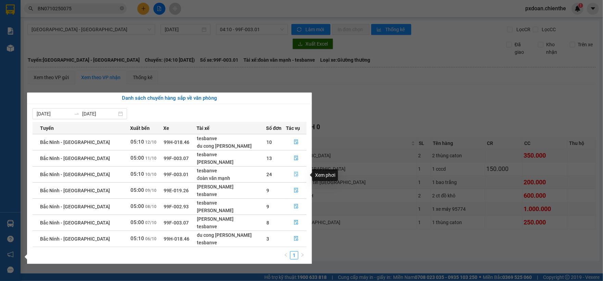
click at [294, 175] on icon "file-done" at bounding box center [296, 174] width 5 height 5
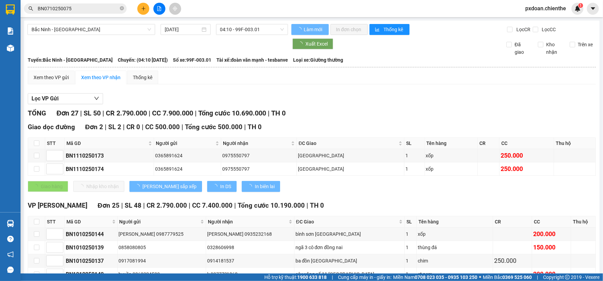
type input "[DATE]"
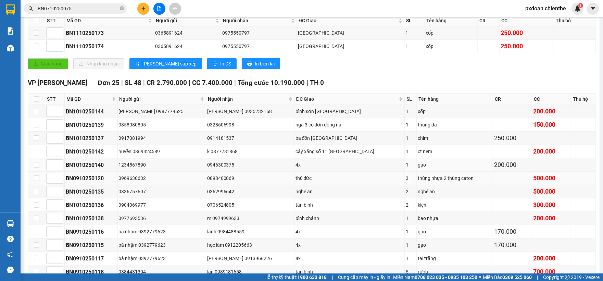
scroll to position [137, 0]
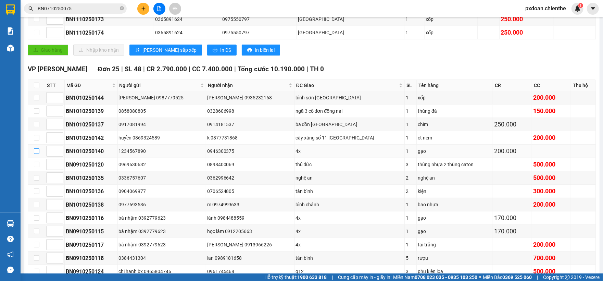
click at [38, 154] on input "checkbox" at bounding box center [36, 150] width 5 height 5
checkbox input "true"
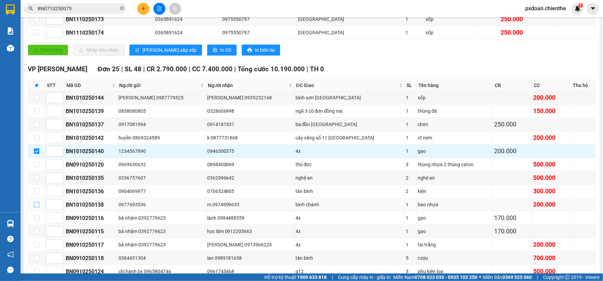
click at [38, 207] on input "checkbox" at bounding box center [36, 204] width 5 height 5
checkbox input "true"
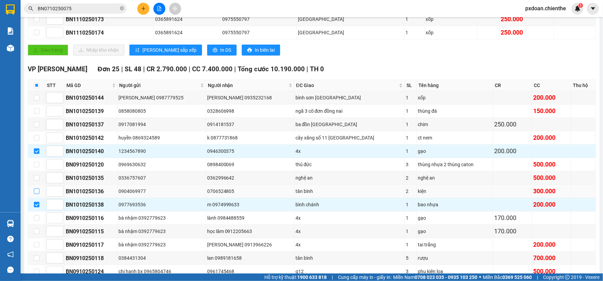
click at [36, 194] on input "checkbox" at bounding box center [36, 190] width 5 height 5
checkbox input "true"
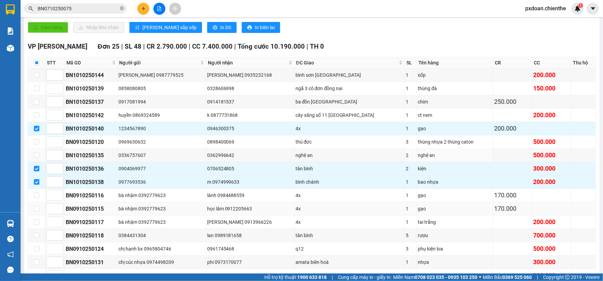
scroll to position [183, 0]
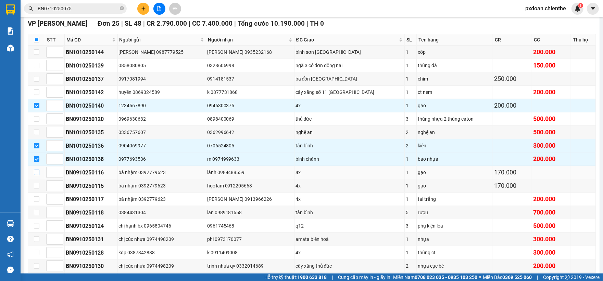
click at [34, 177] on td at bounding box center [36, 172] width 17 height 13
drag, startPoint x: 38, startPoint y: 191, endPoint x: 35, endPoint y: 182, distance: 9.5
click at [37, 188] on input "checkbox" at bounding box center [36, 185] width 5 height 5
checkbox input "true"
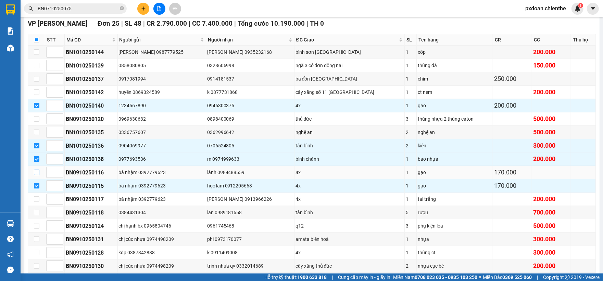
click at [36, 174] on input "checkbox" at bounding box center [36, 172] width 5 height 5
checkbox input "true"
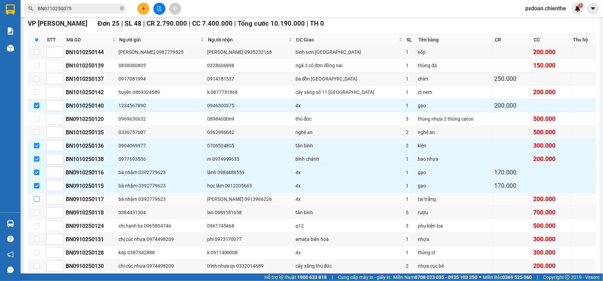
click at [38, 202] on input "checkbox" at bounding box center [36, 198] width 5 height 5
checkbox input "true"
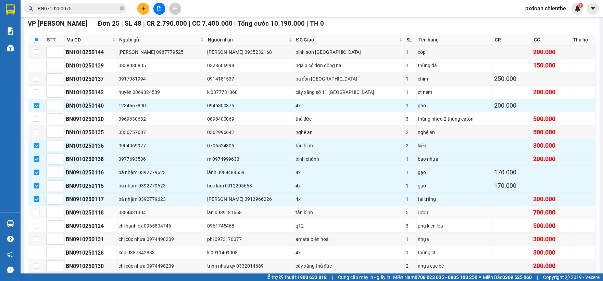
click at [35, 215] on input "checkbox" at bounding box center [36, 212] width 5 height 5
checkbox input "true"
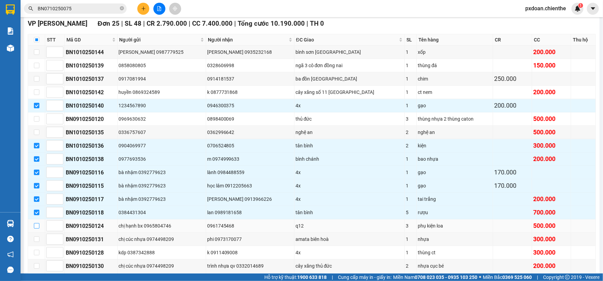
click at [37, 229] on input "checkbox" at bounding box center [36, 225] width 5 height 5
checkbox input "true"
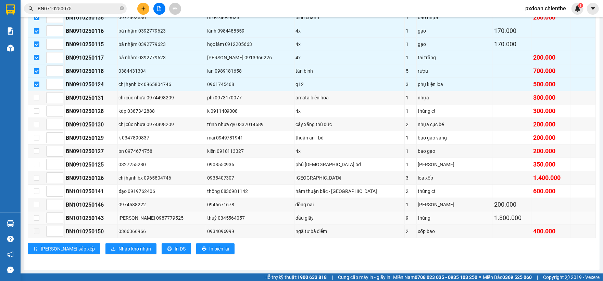
scroll to position [333, 0]
click at [36, 108] on input "checkbox" at bounding box center [36, 110] width 5 height 5
checkbox input "true"
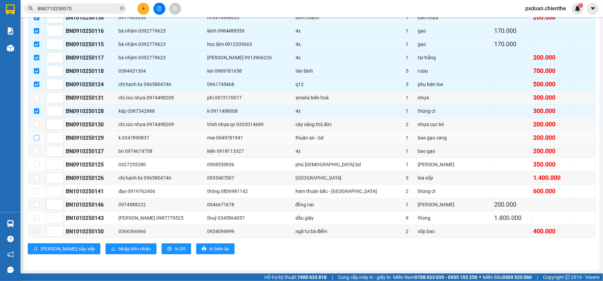
click at [35, 136] on input "checkbox" at bounding box center [36, 137] width 5 height 5
checkbox input "true"
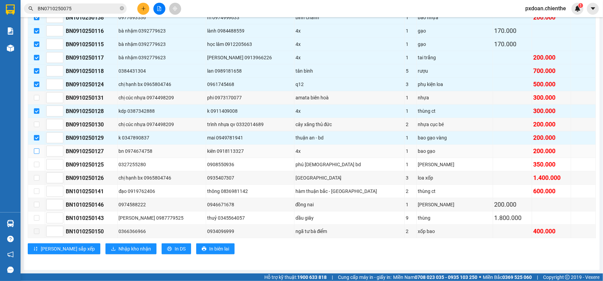
click at [35, 148] on input "checkbox" at bounding box center [36, 150] width 5 height 5
checkbox input "true"
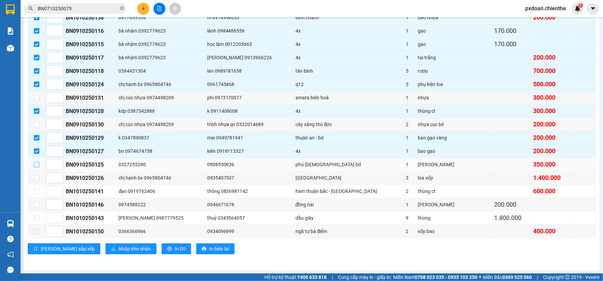
click at [36, 162] on input "checkbox" at bounding box center [36, 164] width 5 height 5
checkbox input "true"
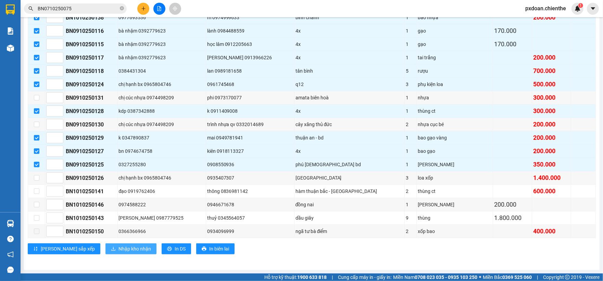
click at [119, 249] on span "Nhập kho nhận" at bounding box center [135, 249] width 33 height 8
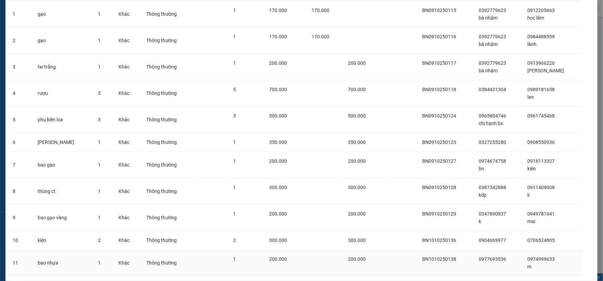
scroll to position [122, 0]
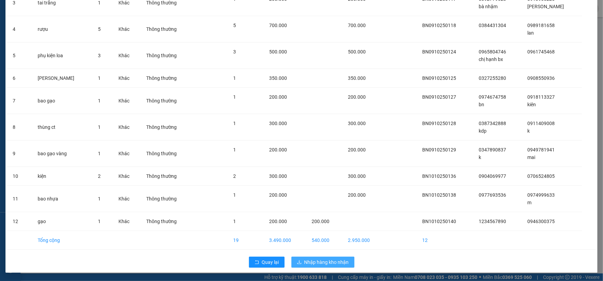
click at [340, 260] on span "Nhập hàng kho nhận" at bounding box center [327, 262] width 45 height 8
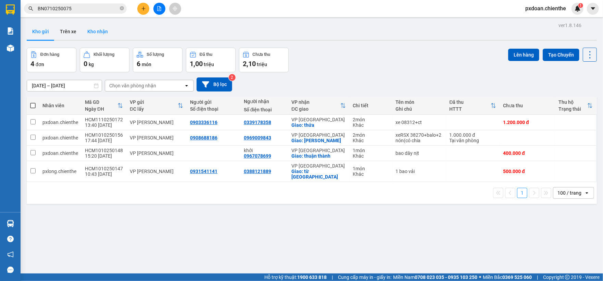
click at [107, 36] on button "Kho nhận" at bounding box center [98, 31] width 32 height 16
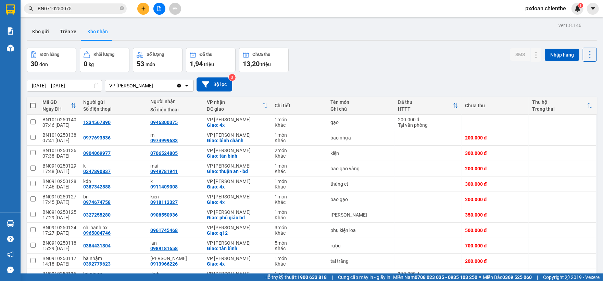
click at [78, 8] on input "BN0710250075" at bounding box center [78, 9] width 81 height 8
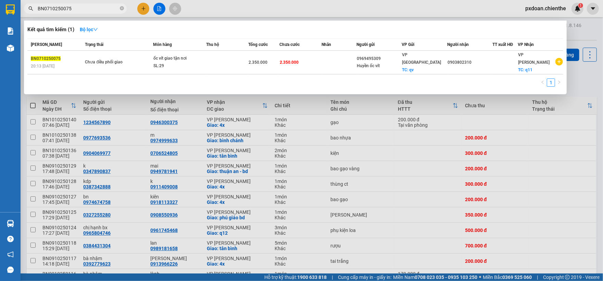
click at [78, 8] on input "BN0710250075" at bounding box center [78, 9] width 81 height 8
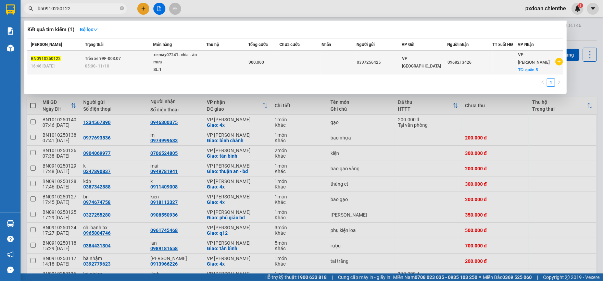
type input "bn0910250122"
click at [202, 58] on div "xe máy07241- chìa - áo mưa" at bounding box center [178, 58] width 51 height 15
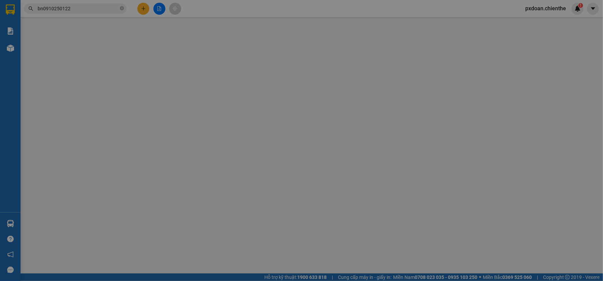
type input "0397256425"
type input "0968213426"
type input "0"
type input "900.000"
type input "0"
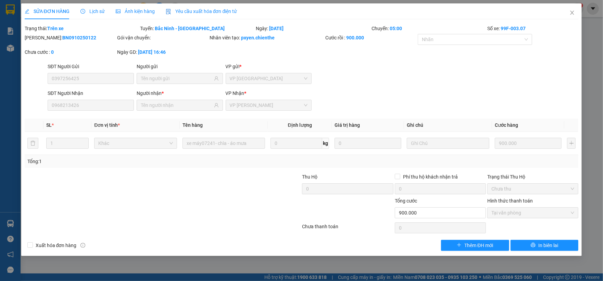
click at [133, 13] on span "Ảnh kiện hàng" at bounding box center [135, 11] width 39 height 5
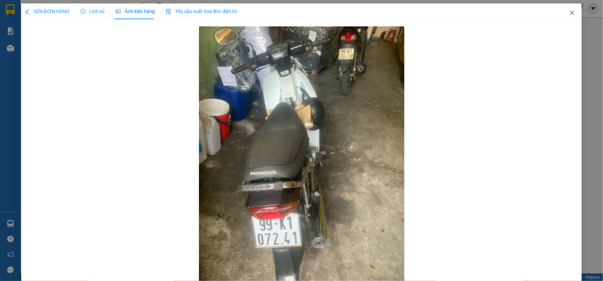
click at [570, 15] on icon "close" at bounding box center [572, 12] width 5 height 5
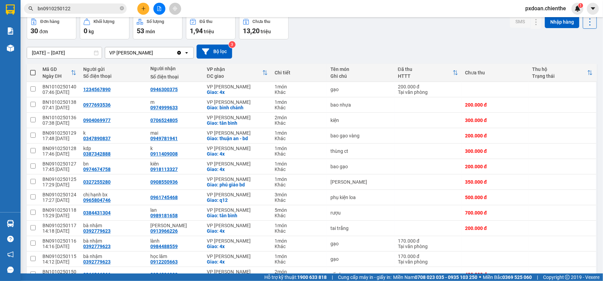
scroll to position [19, 0]
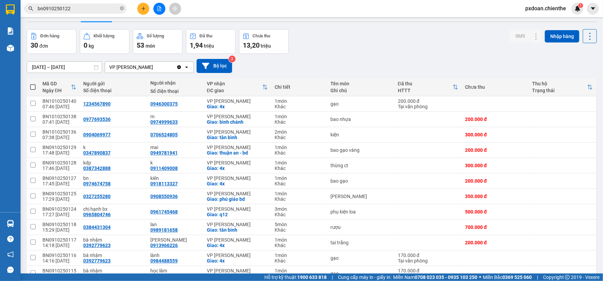
click at [162, 11] on button at bounding box center [159, 9] width 12 height 12
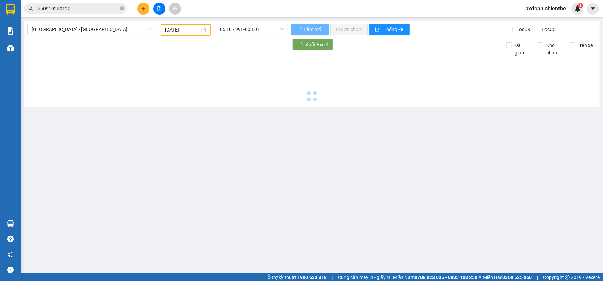
type input "[DATE]"
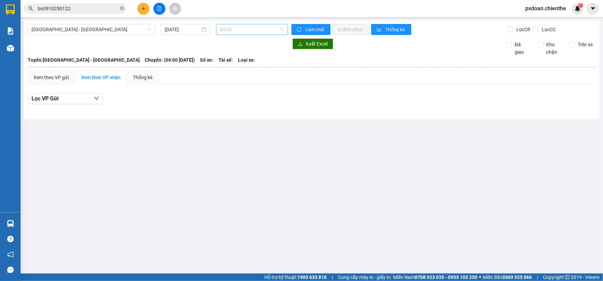
click at [227, 32] on span "04:00" at bounding box center [252, 29] width 64 height 10
click at [241, 64] on div "04:10 - 99F-003.01" at bounding box center [246, 65] width 53 height 8
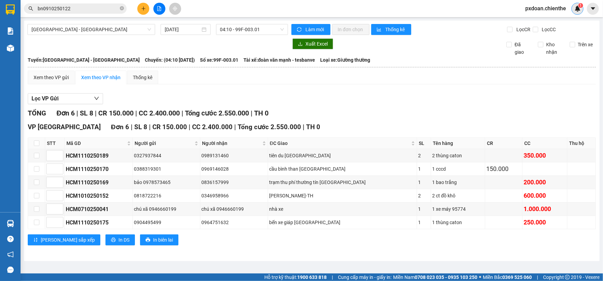
click at [576, 7] on img at bounding box center [578, 8] width 6 height 6
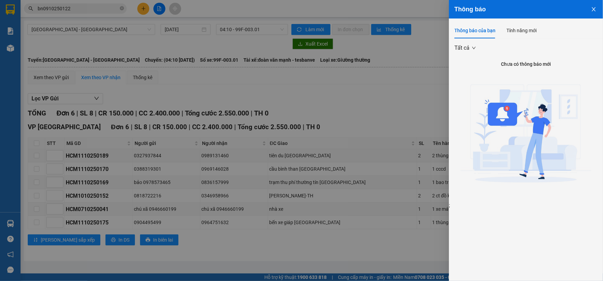
click at [592, 8] on icon "close" at bounding box center [593, 9] width 5 height 5
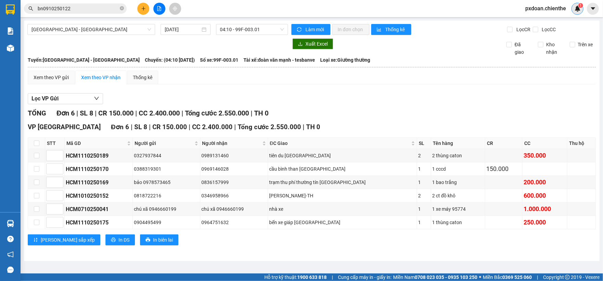
click at [575, 8] on img at bounding box center [578, 8] width 6 height 6
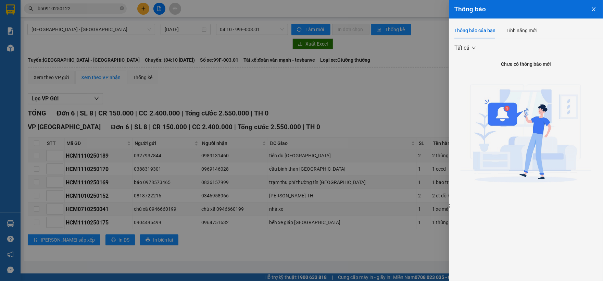
click at [593, 9] on icon "close" at bounding box center [593, 9] width 5 height 5
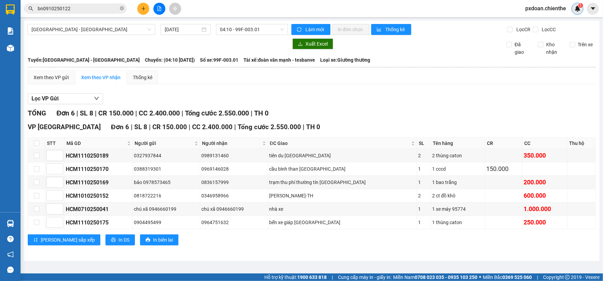
click at [576, 10] on img at bounding box center [578, 8] width 6 height 6
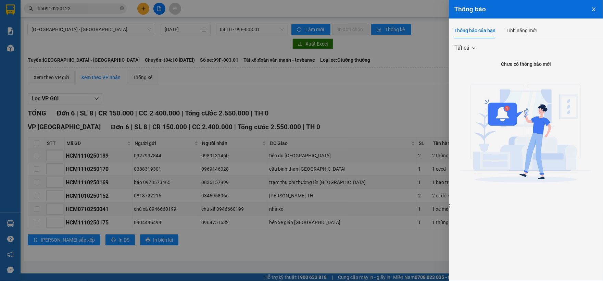
click at [589, 11] on button "Close" at bounding box center [594, 8] width 19 height 17
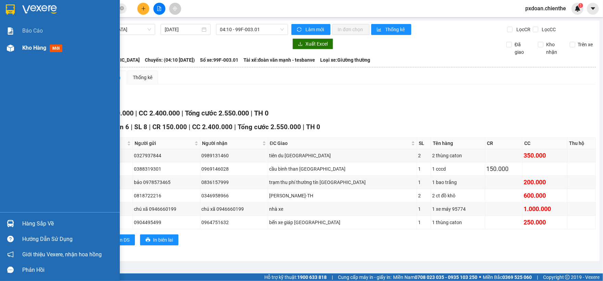
click at [11, 45] on img at bounding box center [10, 48] width 7 height 7
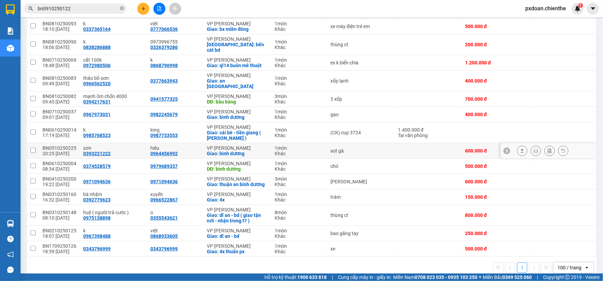
scroll to position [353, 0]
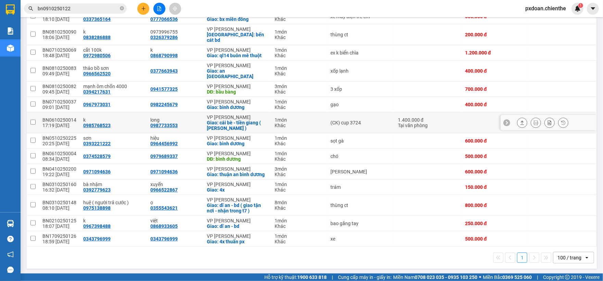
click at [65, 117] on div "BN0610250014" at bounding box center [59, 119] width 34 height 5
checkbox input "false"
copy div "BN0610250014"
click at [85, 12] on input "bn0910250122" at bounding box center [78, 9] width 81 height 8
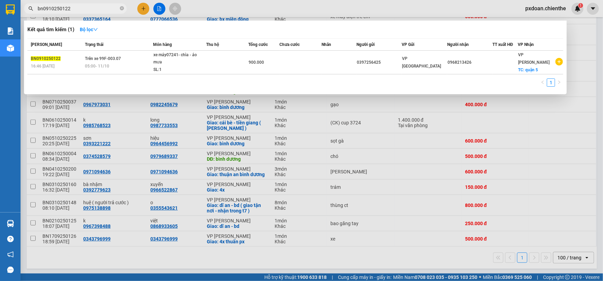
click at [85, 12] on input "bn0910250122" at bounding box center [78, 9] width 81 height 8
paste input "BN0610250014"
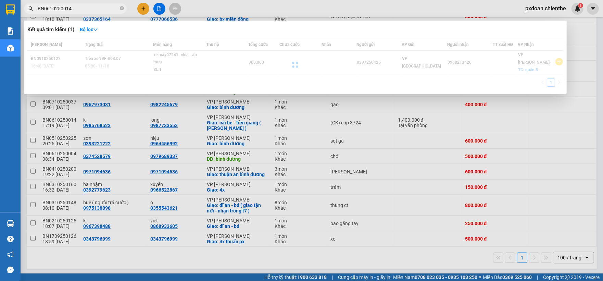
type input "BN0610250014"
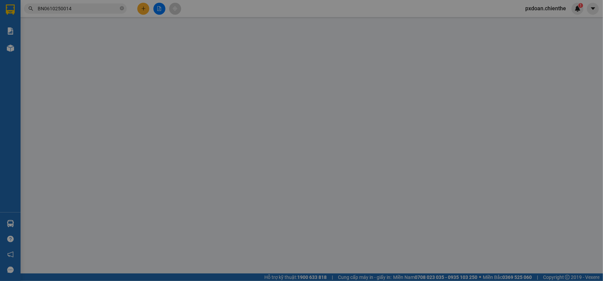
click at [214, 67] on form "SĐT Người Gửi VD: 0371234567 Người gửi VP gửi * VP [PERSON_NAME] Người Nhận VD:…" at bounding box center [302, 78] width 554 height 51
type input "0985768523"
type input "k"
type input "0987733553"
type input "long"
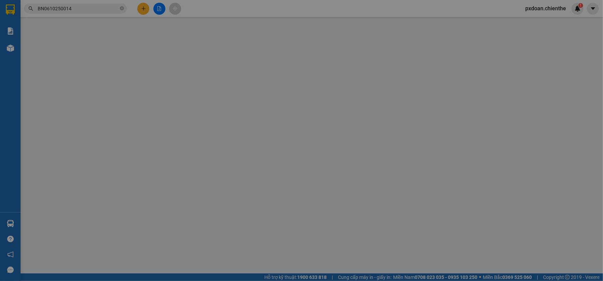
type input "0"
type input "1.400.000"
type input "0"
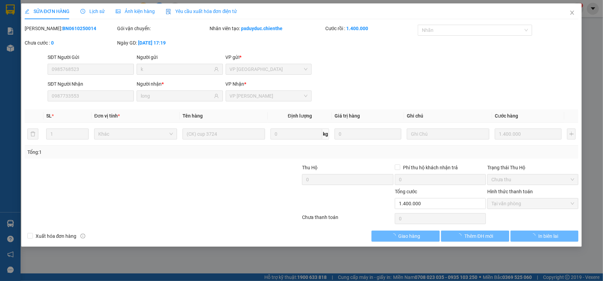
click at [509, 209] on span "Tại văn phòng" at bounding box center [533, 203] width 83 height 10
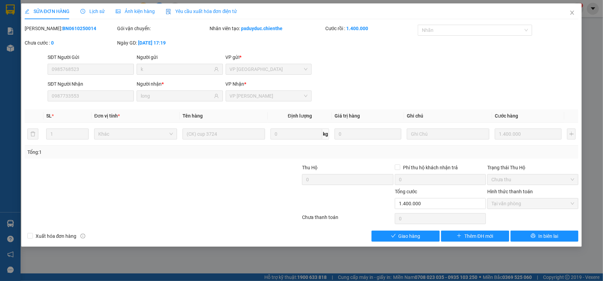
drag, startPoint x: 504, startPoint y: 217, endPoint x: 470, endPoint y: 225, distance: 34.9
click at [502, 221] on div "Chọn HT Thanh Toán" at bounding box center [533, 219] width 93 height 14
click at [426, 238] on button "Giao hàng" at bounding box center [406, 236] width 68 height 11
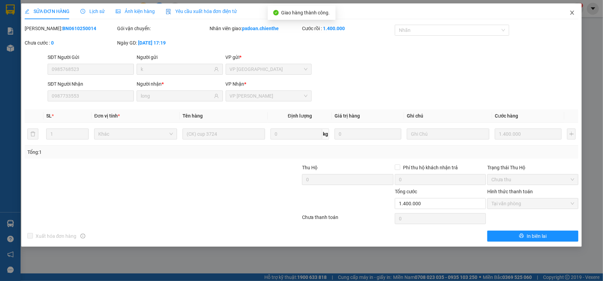
click at [573, 10] on span "Close" at bounding box center [572, 12] width 19 height 19
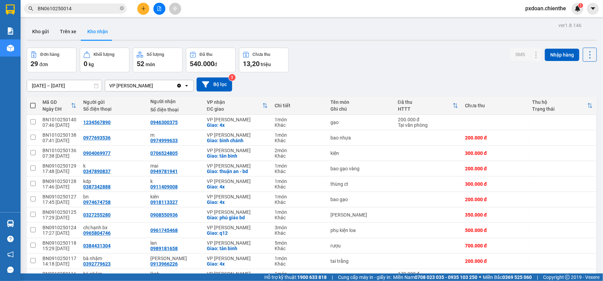
click at [84, 10] on input "BN0610250014" at bounding box center [78, 9] width 81 height 8
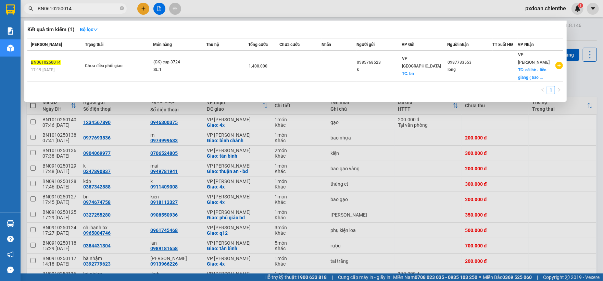
click at [84, 10] on input "BN0610250014" at bounding box center [78, 9] width 81 height 8
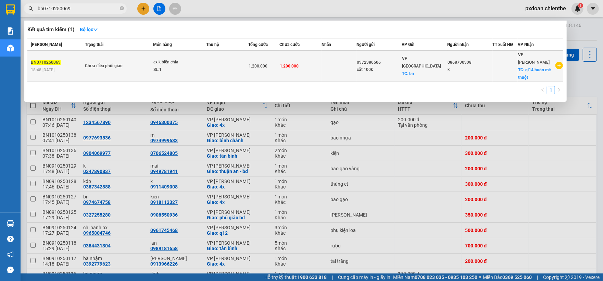
type input "bn0710250069"
click at [187, 66] on div "SL: 1" at bounding box center [178, 70] width 51 height 8
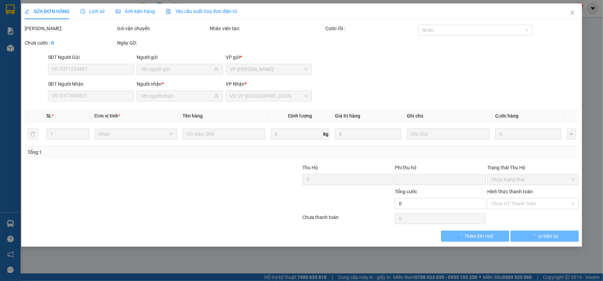
type input "0972980506"
type input "cắt 100k"
type input "0868790998"
type input "k"
type input "0"
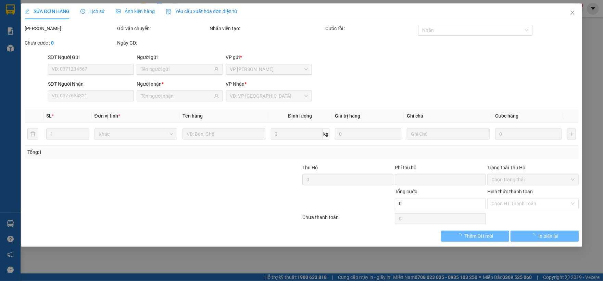
type input "1.200.000"
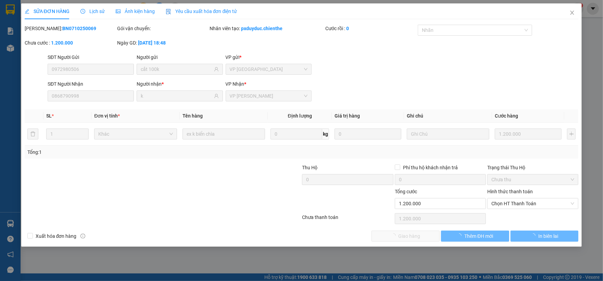
click at [96, 12] on span "Lịch sử" at bounding box center [93, 11] width 24 height 5
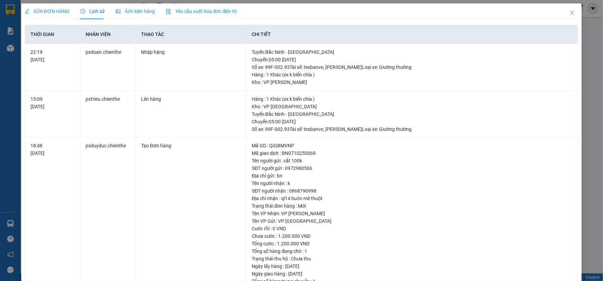
click at [139, 10] on span "Ảnh kiện hàng" at bounding box center [135, 11] width 39 height 5
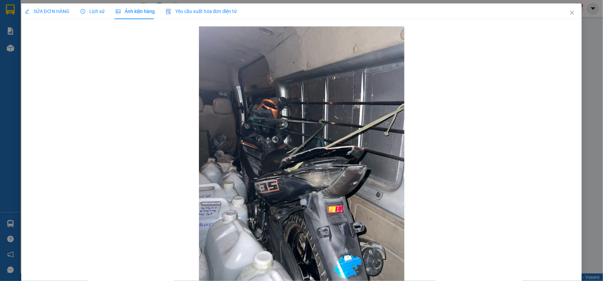
click at [51, 13] on span "SỬA ĐƠN HÀNG" at bounding box center [47, 11] width 45 height 5
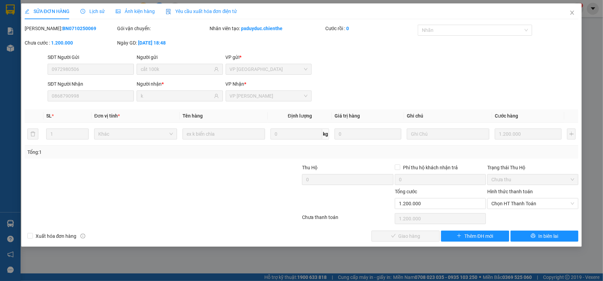
click at [93, 13] on span "Lịch sử" at bounding box center [93, 11] width 24 height 5
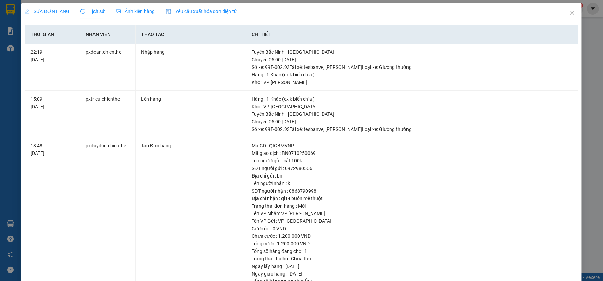
click at [56, 13] on span "SỬA ĐƠN HÀNG" at bounding box center [47, 11] width 45 height 5
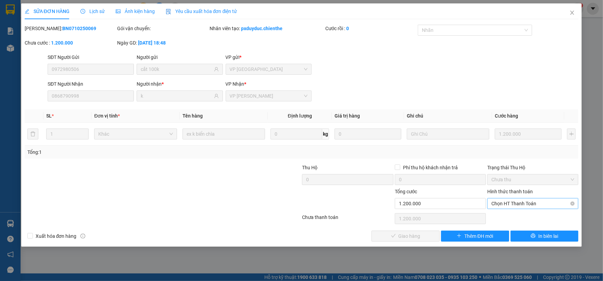
click at [516, 205] on span "Chọn HT Thanh Toán" at bounding box center [533, 203] width 83 height 10
click at [511, 211] on div "Total Paid Fee 0 Total UnPaid Fee 1.200.000 Cash Collection Total Fee Mã ĐH: BN…" at bounding box center [302, 133] width 554 height 217
click at [513, 204] on span "Chọn HT Thanh Toán" at bounding box center [533, 203] width 83 height 10
drag, startPoint x: 514, startPoint y: 216, endPoint x: 496, endPoint y: 219, distance: 18.2
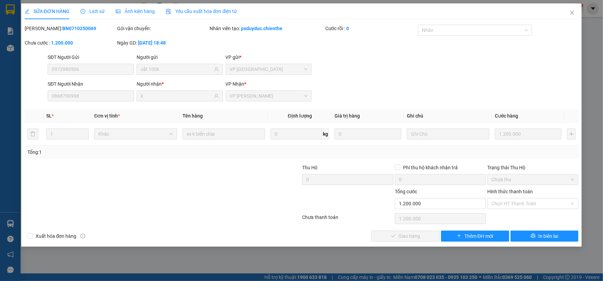
type input "0"
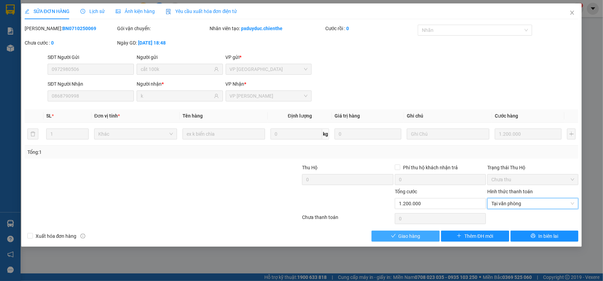
click at [426, 234] on button "Giao hàng" at bounding box center [406, 236] width 68 height 11
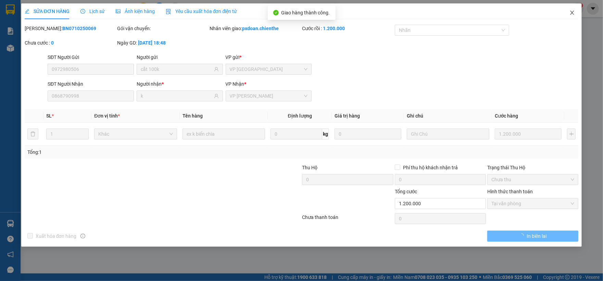
click at [574, 16] on span "Close" at bounding box center [572, 12] width 19 height 19
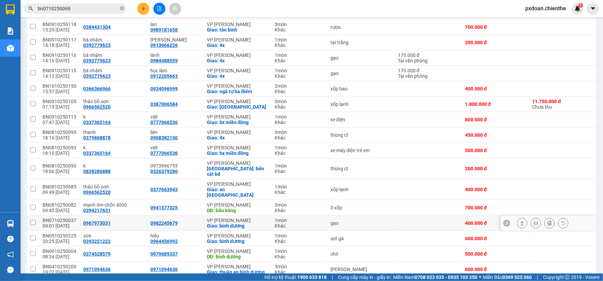
scroll to position [229, 0]
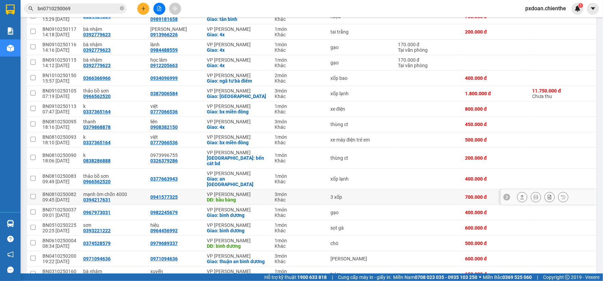
click at [62, 192] on div "BN0810250082" at bounding box center [59, 194] width 34 height 5
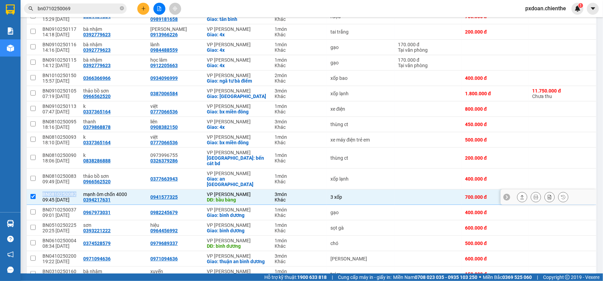
click at [62, 192] on div "BN0810250082" at bounding box center [59, 194] width 34 height 5
checkbox input "false"
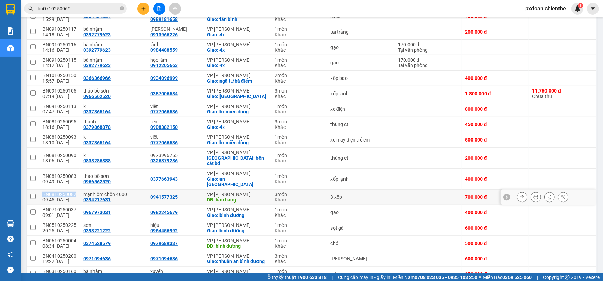
copy div "BN0810250082"
click at [79, 10] on input "bn0710250069" at bounding box center [78, 9] width 81 height 8
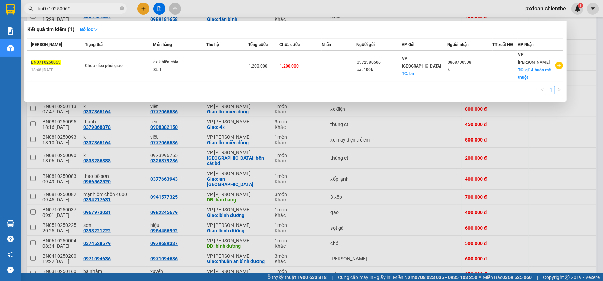
paste input "BN0810250082"
click at [79, 10] on input "bn0710250069" at bounding box center [78, 9] width 81 height 8
type input "BN0810250082"
click at [129, 66] on div "00:12 [DATE]" at bounding box center [119, 70] width 68 height 8
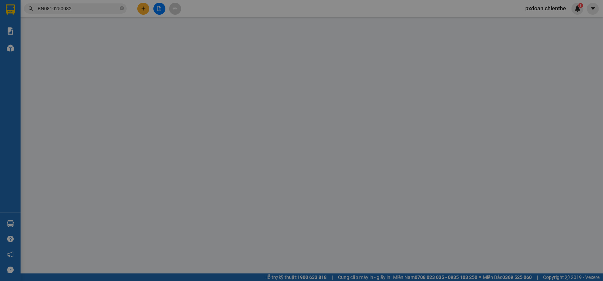
type input "0394217631"
type input "mạnh ôm chốn 4000"
type input "0941577325"
type input "0"
type input "700.000"
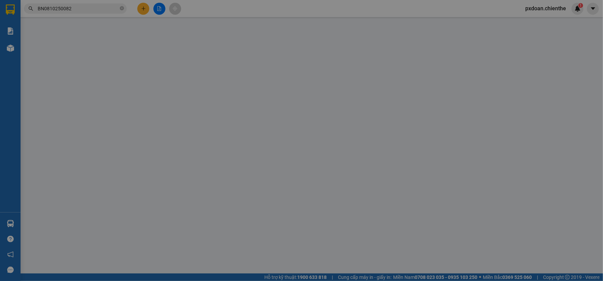
type input "700.000"
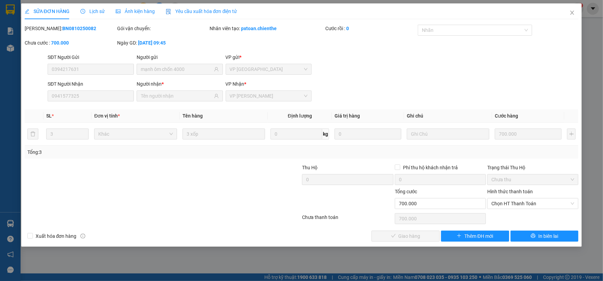
click at [88, 13] on span "Lịch sử" at bounding box center [93, 11] width 24 height 5
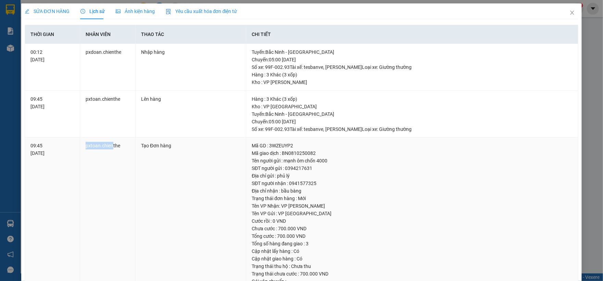
drag, startPoint x: 86, startPoint y: 147, endPoint x: 120, endPoint y: 144, distance: 33.7
click at [115, 145] on td "pxtoan.chienthe" at bounding box center [108, 217] width 56 height 160
click at [187, 124] on td "Lên hàng" at bounding box center [191, 114] width 111 height 47
click at [563, 9] on span "Close" at bounding box center [572, 12] width 19 height 19
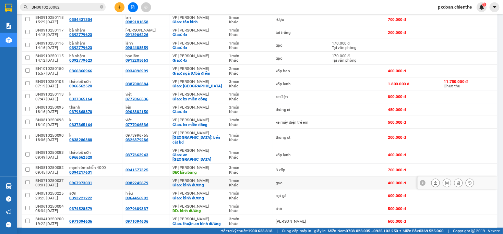
scroll to position [274, 0]
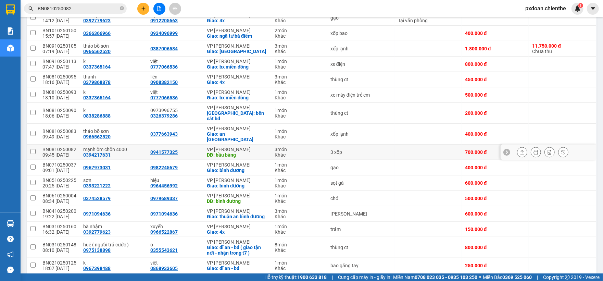
click at [87, 147] on div "mạnh ôm chốn 4000" at bounding box center [113, 149] width 60 height 5
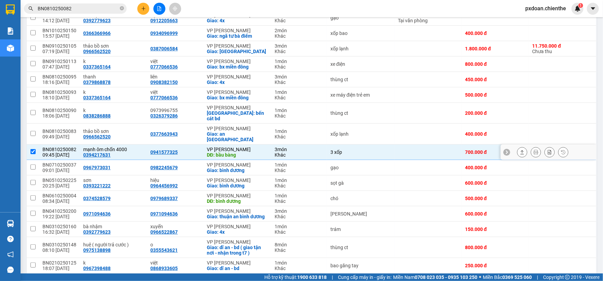
click at [87, 147] on div "mạnh ôm chốn 4000" at bounding box center [113, 149] width 60 height 5
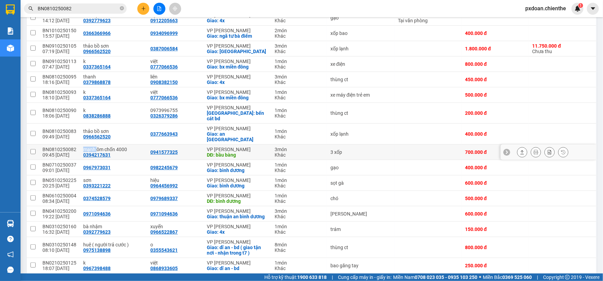
click at [92, 147] on div "mạnh ôm chốn 4000" at bounding box center [113, 149] width 60 height 5
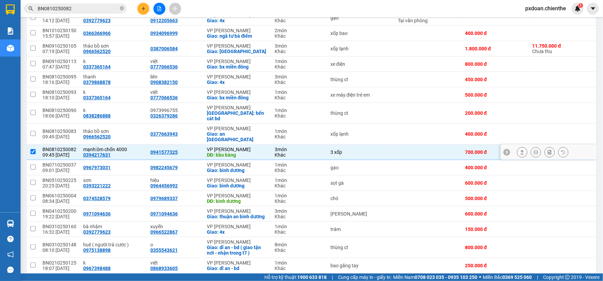
click at [92, 147] on div "mạnh ôm chốn 4000" at bounding box center [113, 149] width 60 height 5
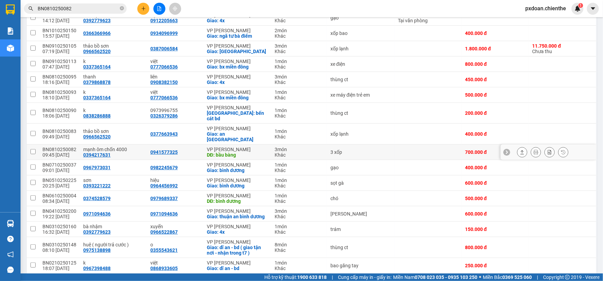
click at [47, 147] on div "BN0810250082" at bounding box center [59, 149] width 34 height 5
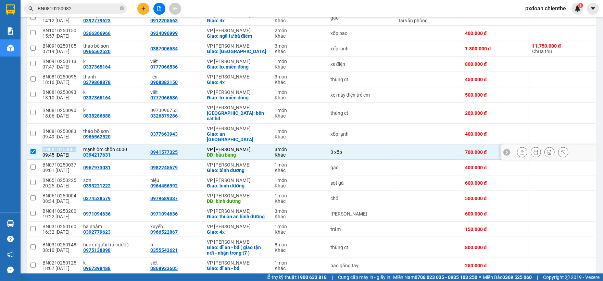
click at [47, 147] on div "BN0810250082" at bounding box center [59, 149] width 34 height 5
click at [52, 147] on div "BN0810250082" at bounding box center [59, 149] width 34 height 5
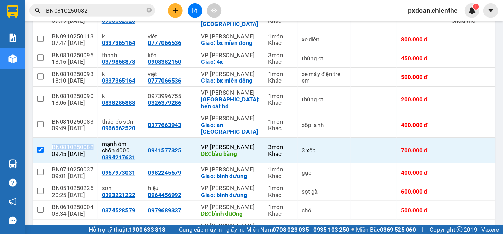
scroll to position [312, 0]
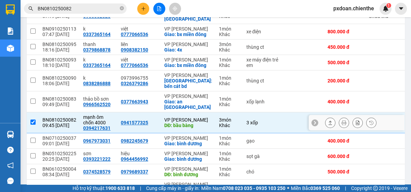
click at [93, 117] on div "mạnh ôm chốn 4000" at bounding box center [98, 119] width 31 height 11
checkbox input "false"
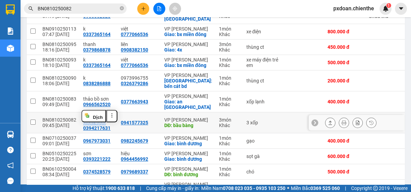
click at [93, 117] on html "Kết quả tìm kiếm ( 1 ) Bộ lọc Mã ĐH Trạng thái Món hàng Thu hộ Tổng cước Chưa c…" at bounding box center [205, 96] width 411 height 192
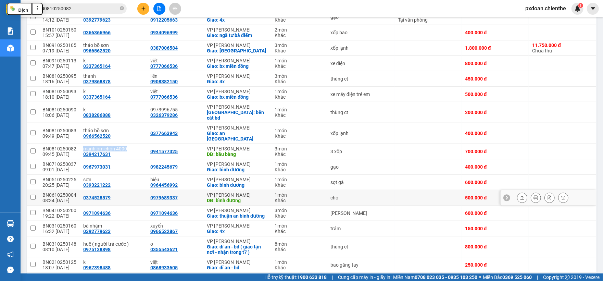
scroll to position [316, 0]
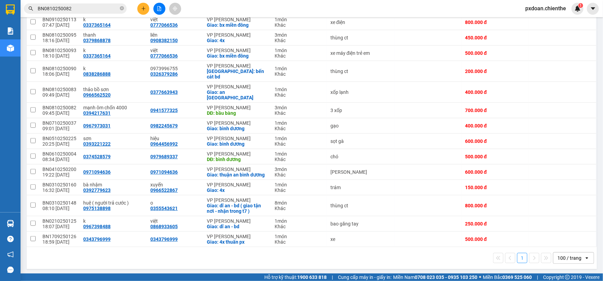
click at [189, 263] on div "1 100 / trang open" at bounding box center [312, 258] width 570 height 22
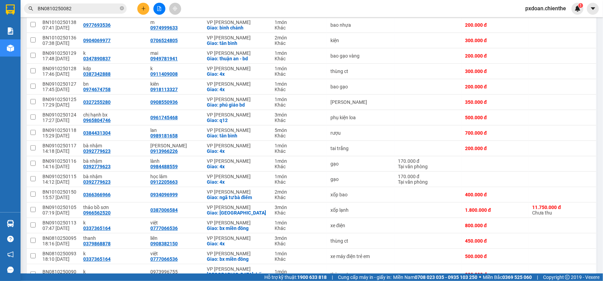
scroll to position [0, 0]
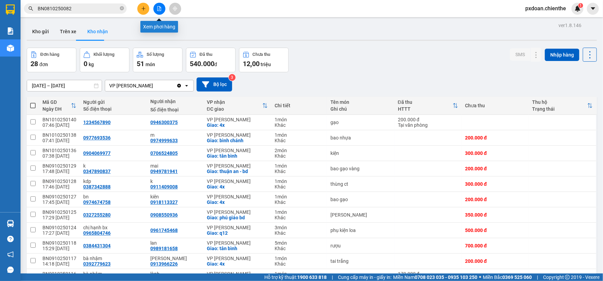
click at [161, 9] on icon "file-add" at bounding box center [159, 8] width 5 height 5
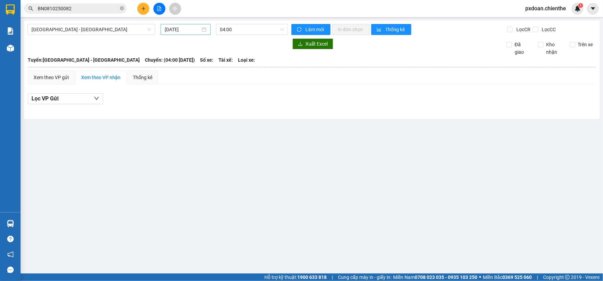
click at [179, 30] on input "[DATE]" at bounding box center [183, 30] width 36 height 8
click at [236, 34] on span "04:00" at bounding box center [252, 29] width 64 height 10
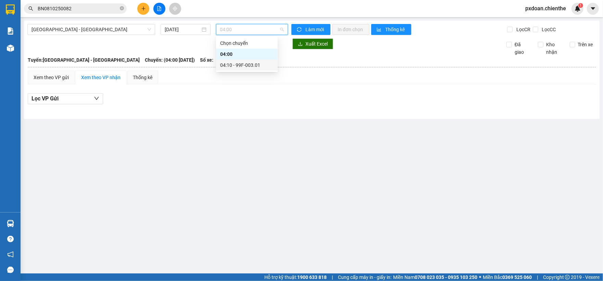
click at [245, 66] on div "04:10 - 99F-003.01" at bounding box center [246, 65] width 53 height 8
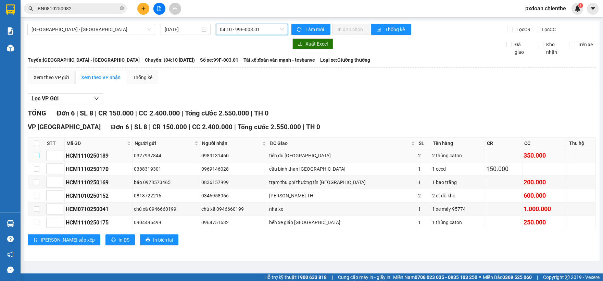
click at [37, 158] on input "checkbox" at bounding box center [36, 155] width 5 height 5
checkbox input "true"
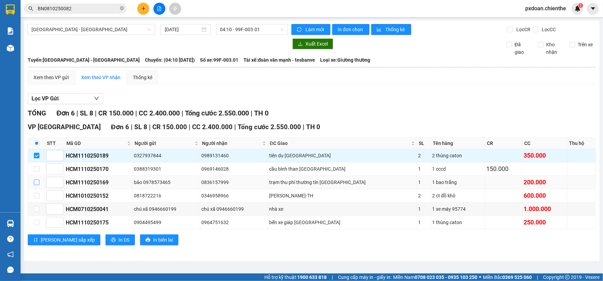
click at [37, 184] on input "checkbox" at bounding box center [36, 182] width 5 height 5
checkbox input "true"
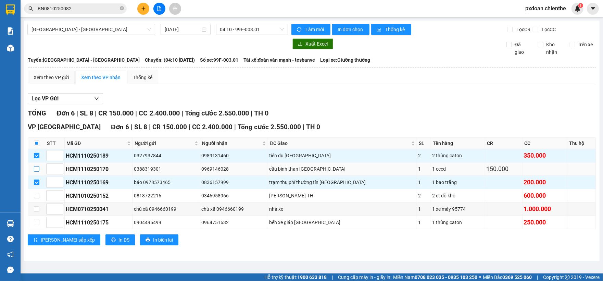
click at [37, 169] on input "checkbox" at bounding box center [36, 168] width 5 height 5
checkbox input "true"
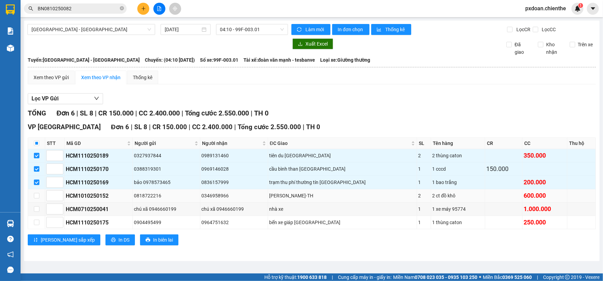
click at [97, 199] on div "HCM1010250152" at bounding box center [99, 196] width 66 height 9
click at [33, 200] on td at bounding box center [36, 195] width 17 height 13
click at [35, 198] on input "checkbox" at bounding box center [36, 195] width 5 height 5
checkbox input "true"
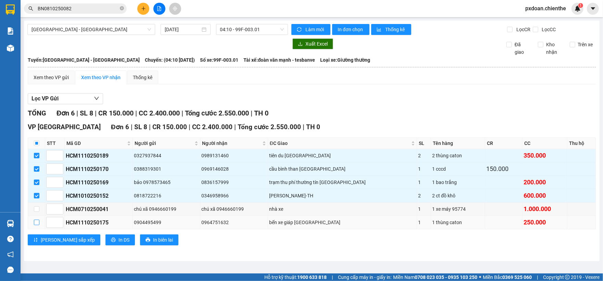
click at [34, 226] on label at bounding box center [36, 223] width 5 height 8
click at [34, 225] on input "checkbox" at bounding box center [36, 222] width 5 height 5
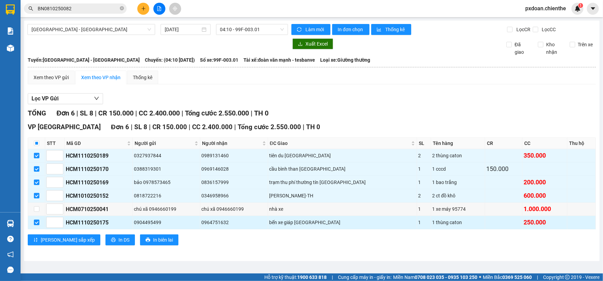
click at [36, 224] on input "checkbox" at bounding box center [36, 222] width 5 height 5
checkbox input "false"
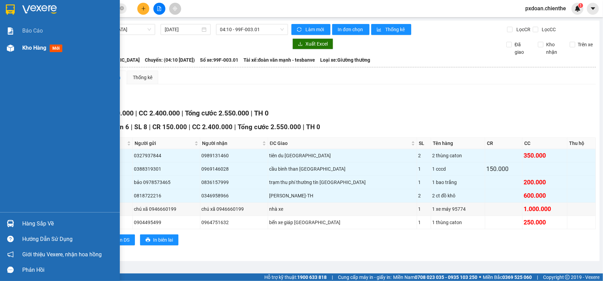
click at [22, 45] on span "Kho hàng" at bounding box center [34, 48] width 24 height 7
